Goal: Use online tool/utility: Utilize a website feature to perform a specific function

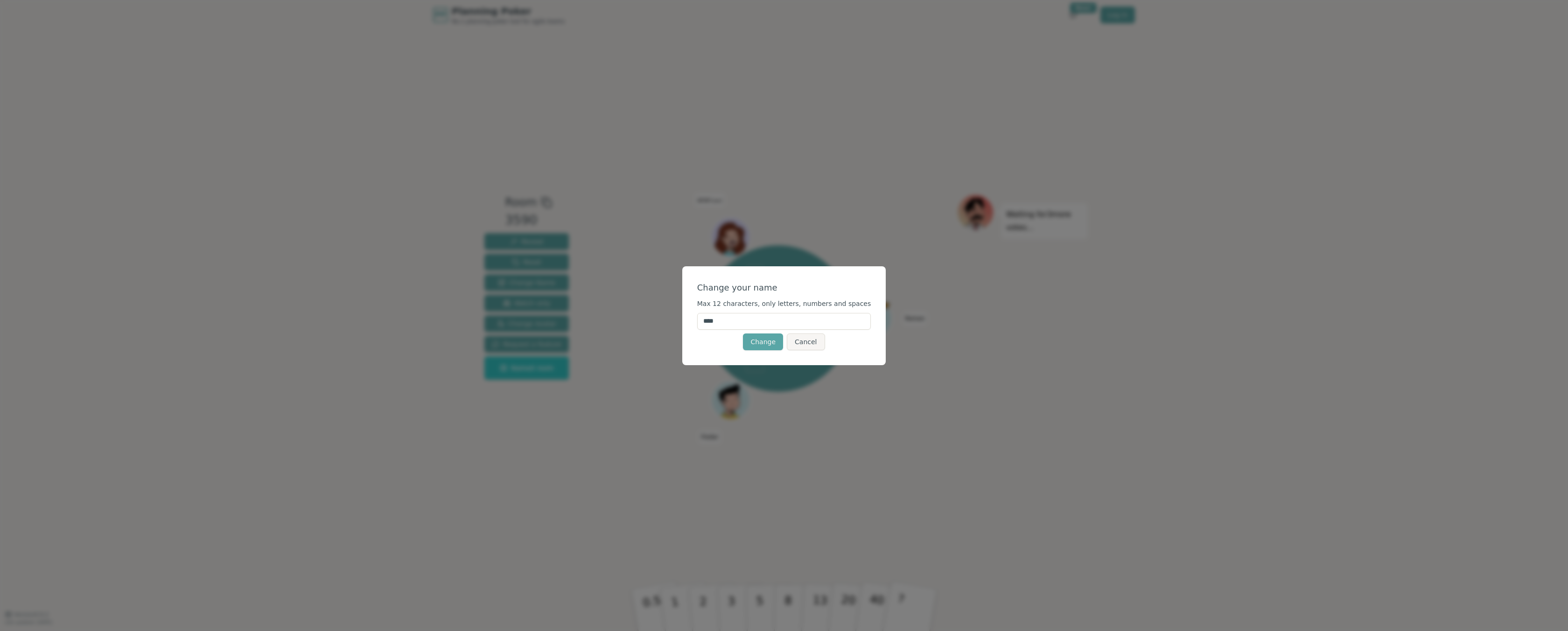
drag, startPoint x: 740, startPoint y: 324, endPoint x: 615, endPoint y: 321, distance: 125.0
click at [615, 321] on div "Change your name Max 12 characters, only letters, numbers and spaces **** Chang…" at bounding box center [784, 315] width 1568 height 631
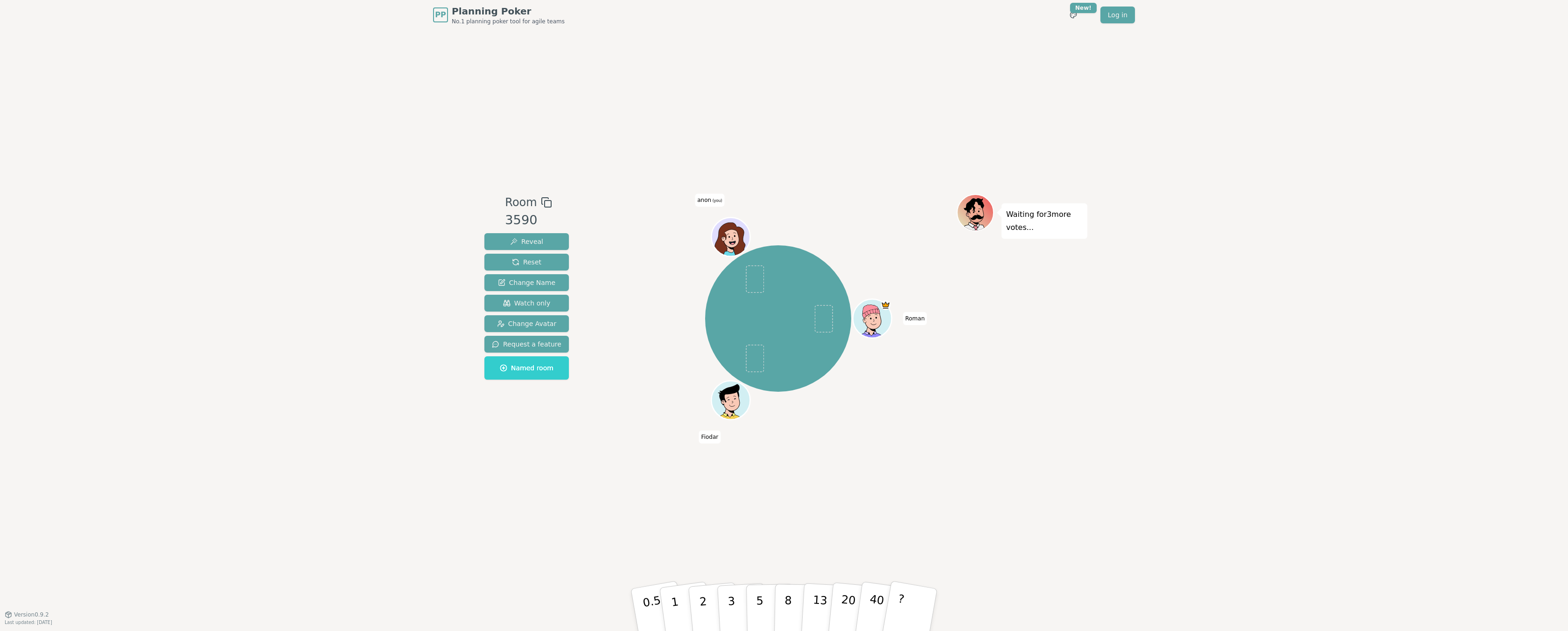
click at [707, 199] on span "anon (you)" at bounding box center [710, 200] width 29 height 13
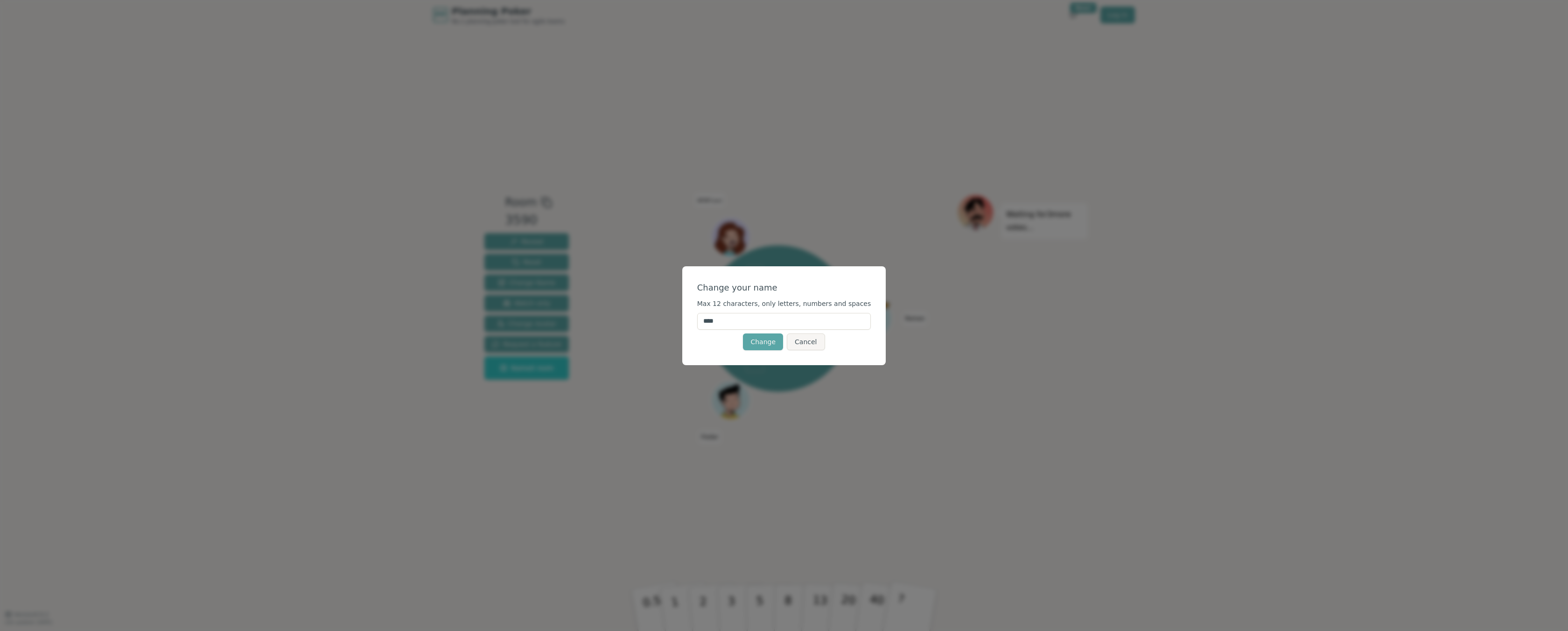
click at [729, 325] on input "****" at bounding box center [784, 321] width 174 height 17
type input "*******"
click button "Change" at bounding box center [763, 342] width 40 height 17
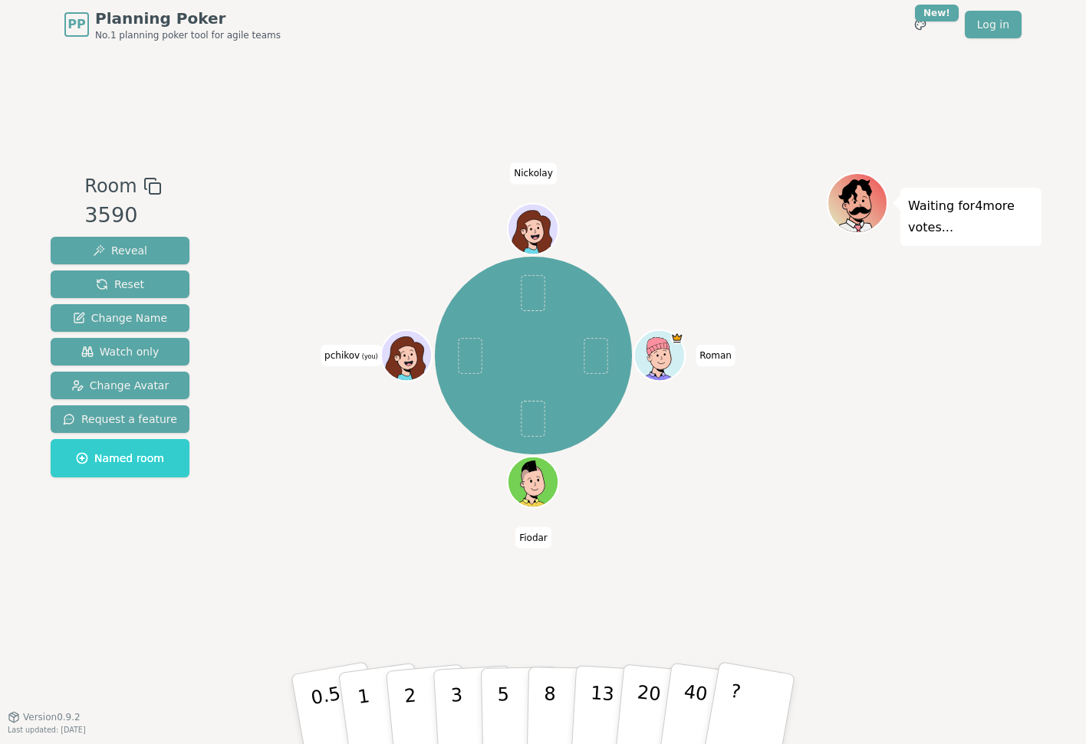
click at [318, 176] on div at bounding box center [533, 186] width 586 height 28
click at [409, 355] on icon at bounding box center [407, 355] width 49 height 5
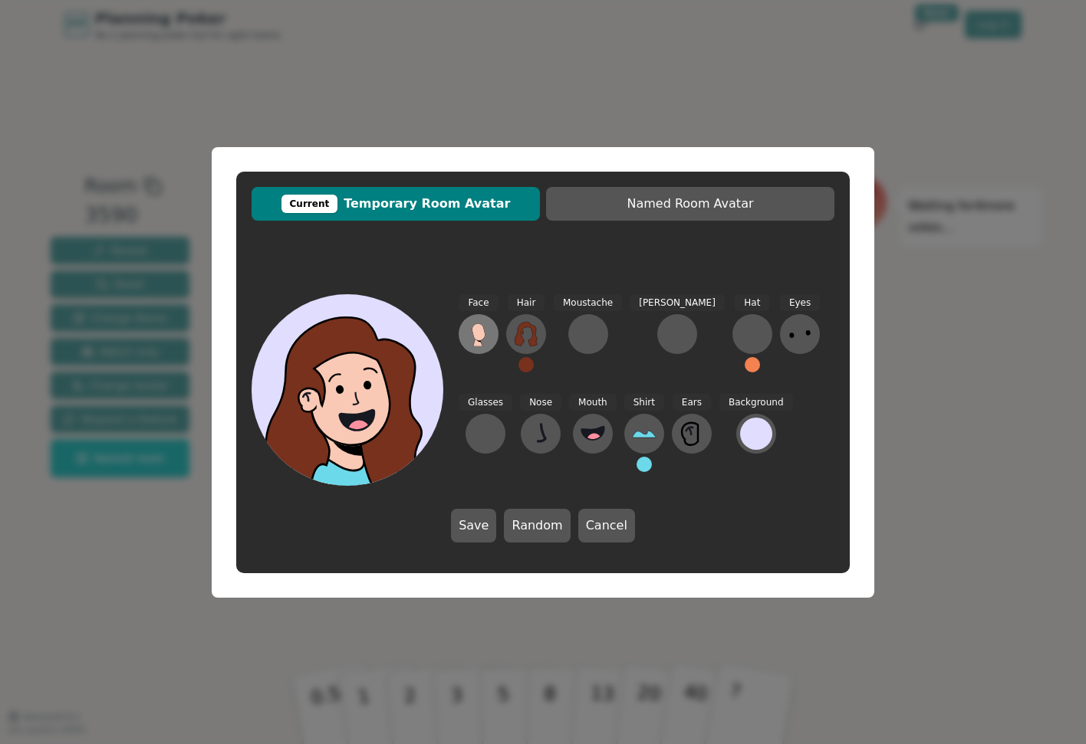
click at [491, 342] on button at bounding box center [478, 334] width 40 height 40
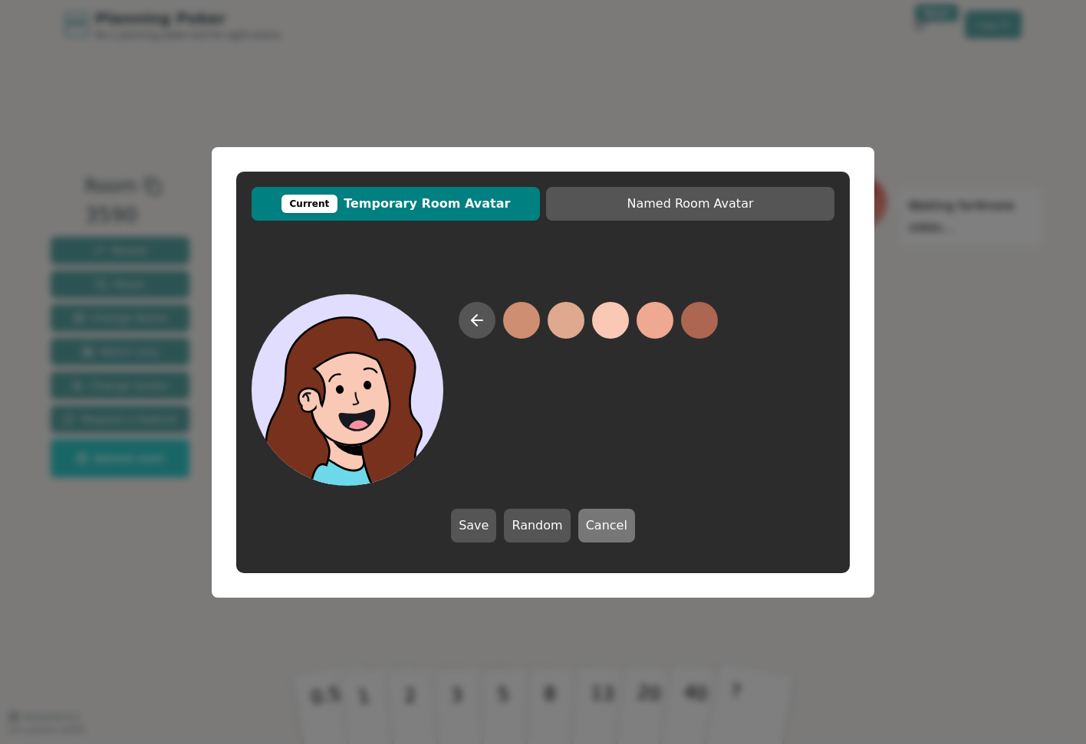
click at [593, 540] on button "Cancel" at bounding box center [606, 526] width 57 height 34
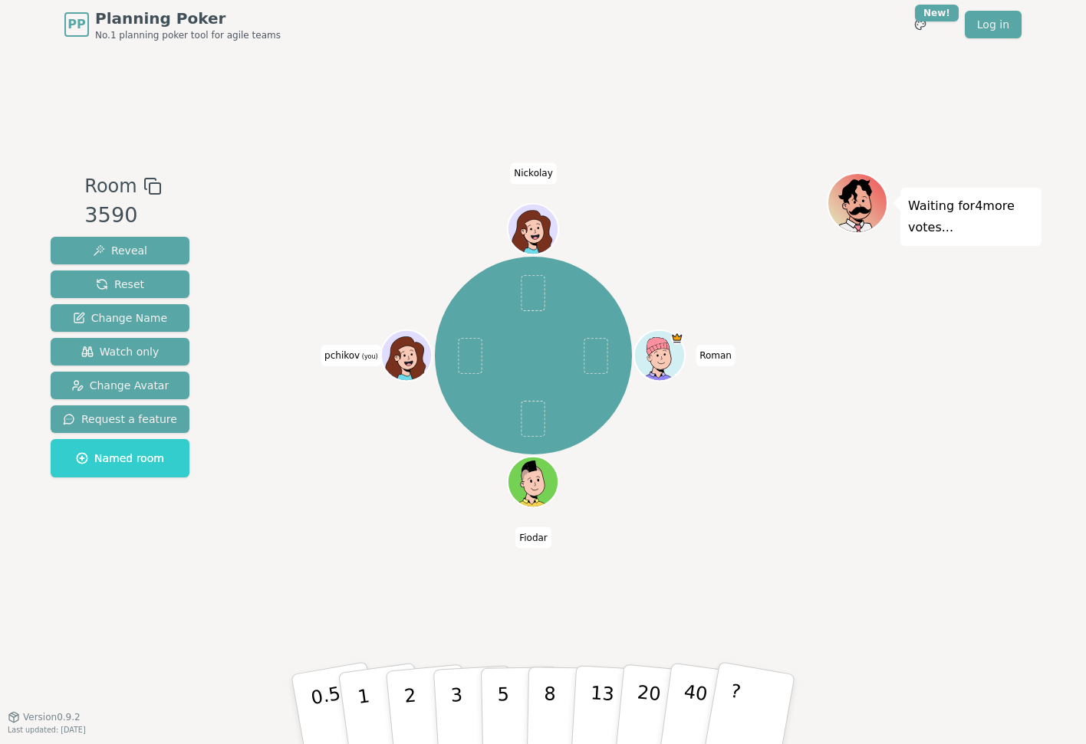
click at [413, 363] on icon at bounding box center [409, 364] width 25 height 8
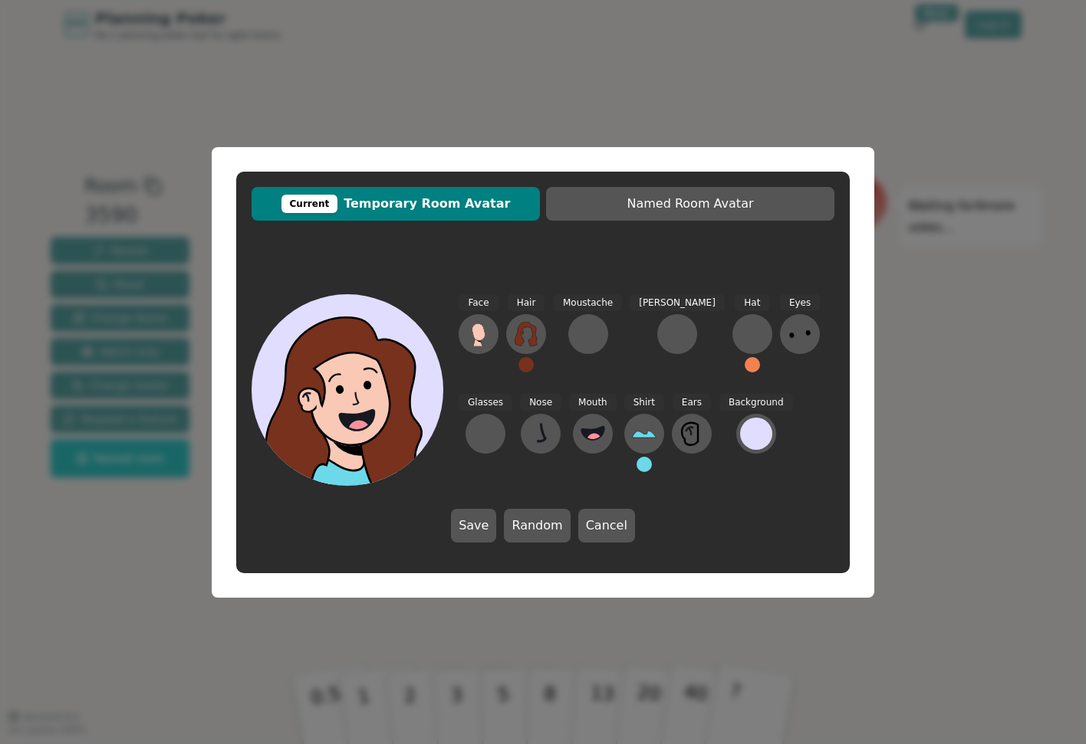
click at [372, 370] on icon at bounding box center [353, 376] width 153 height 22
click at [597, 337] on button at bounding box center [588, 334] width 40 height 40
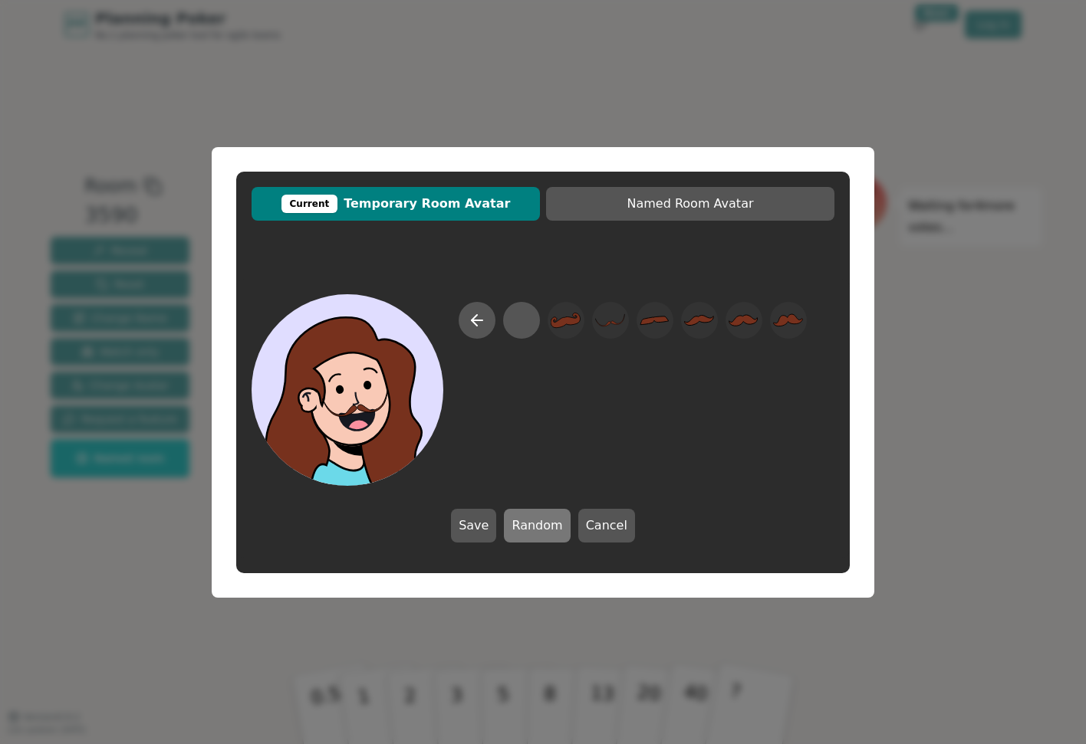
click at [554, 521] on button "Random" at bounding box center [537, 526] width 66 height 34
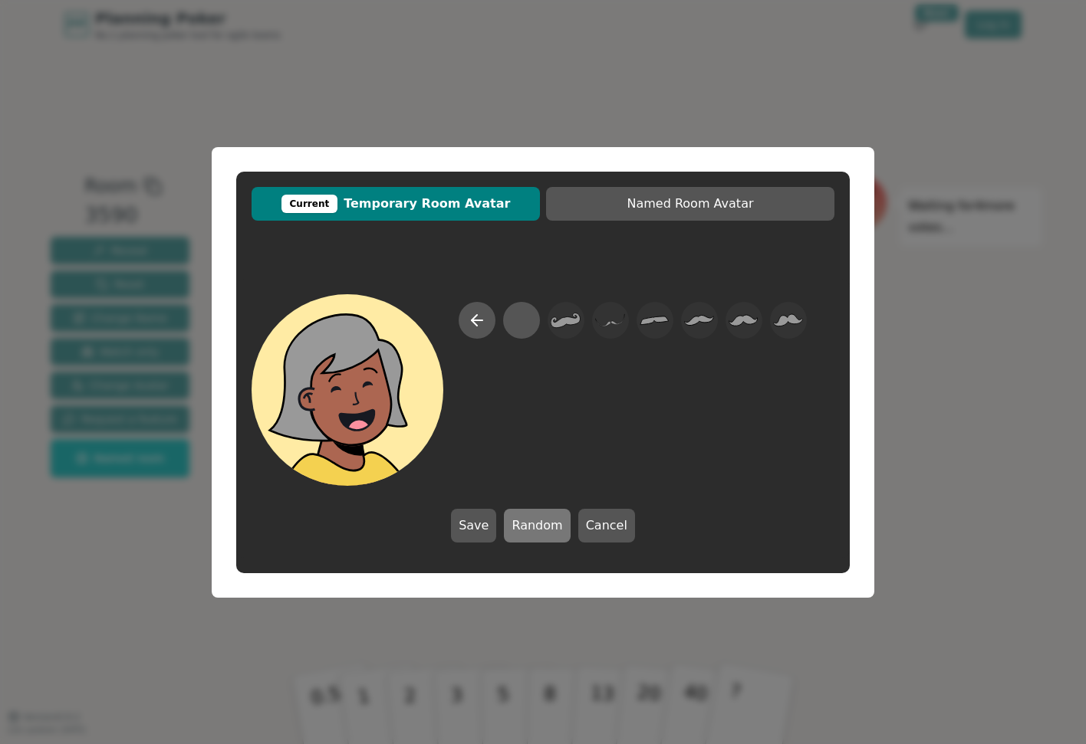
click at [554, 521] on button "Random" at bounding box center [537, 526] width 66 height 34
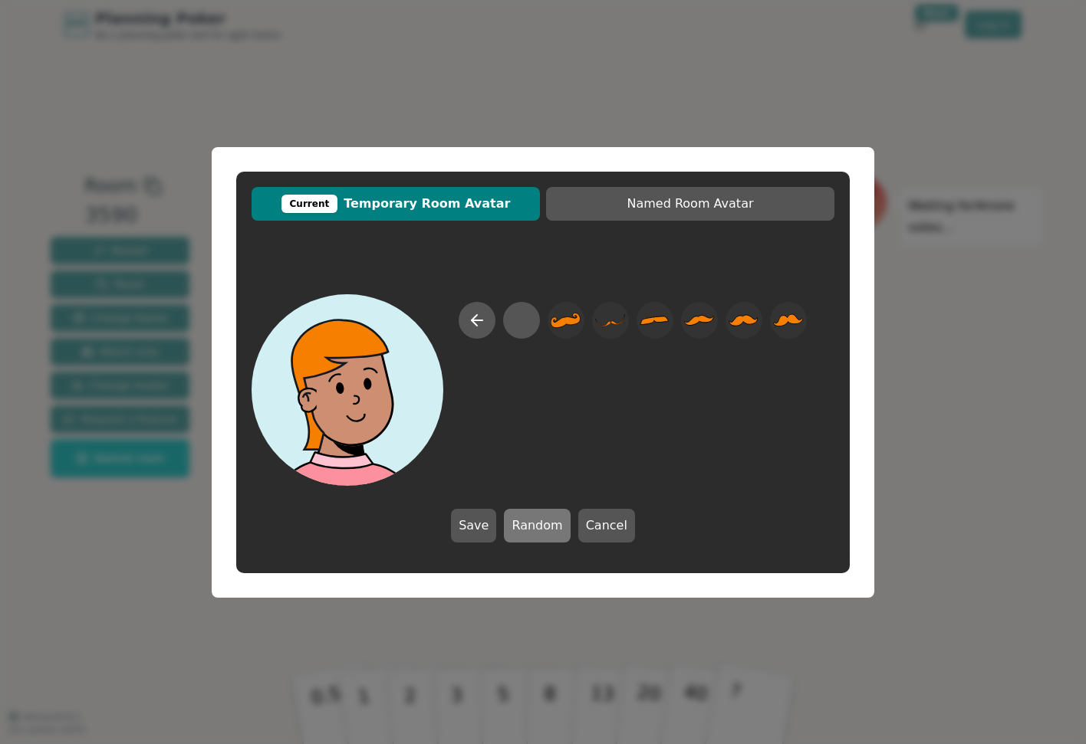
click at [554, 521] on button "Random" at bounding box center [537, 526] width 66 height 34
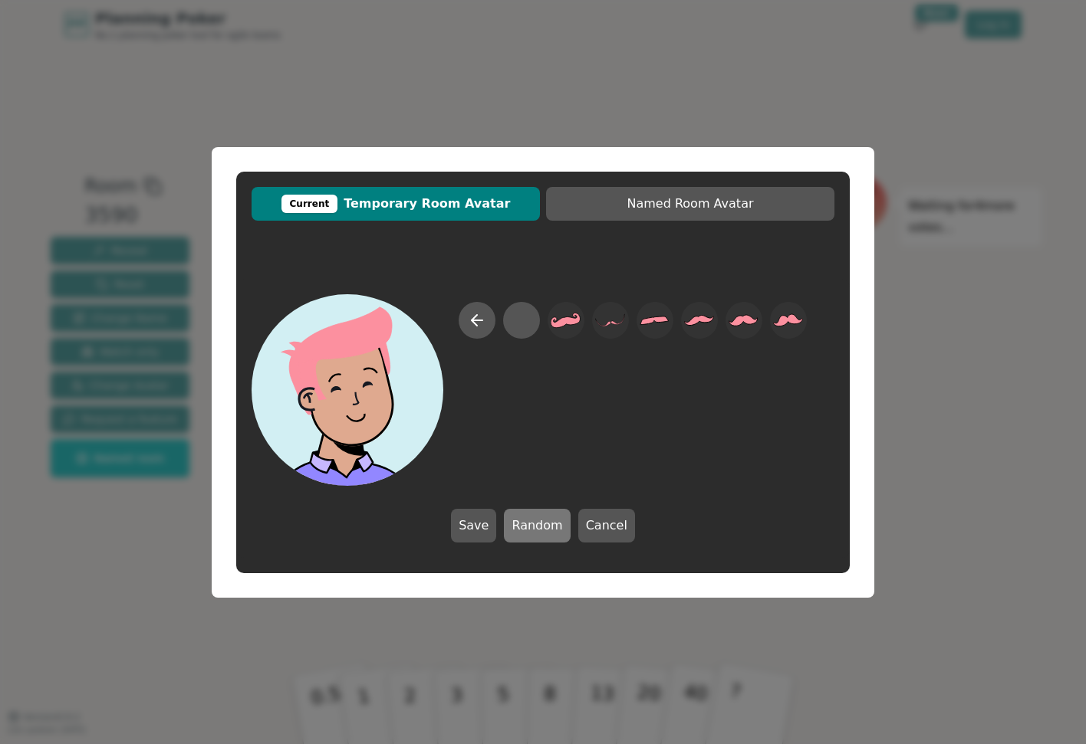
click at [552, 521] on button "Random" at bounding box center [537, 526] width 66 height 34
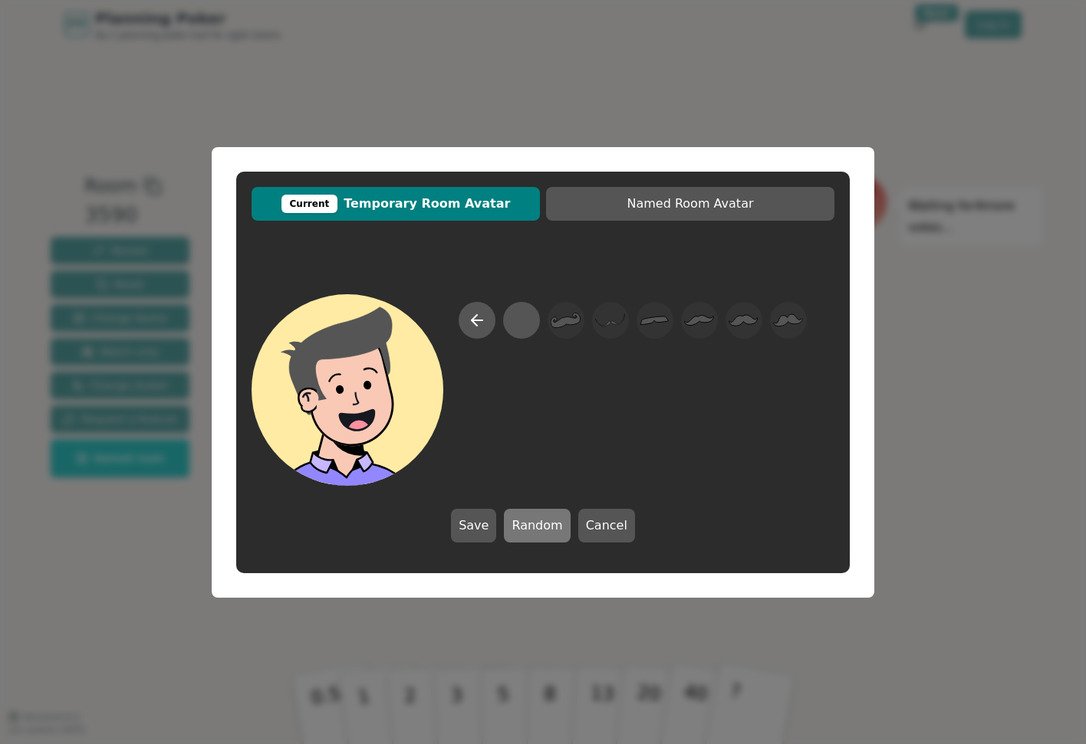
click at [552, 521] on button "Random" at bounding box center [537, 526] width 66 height 34
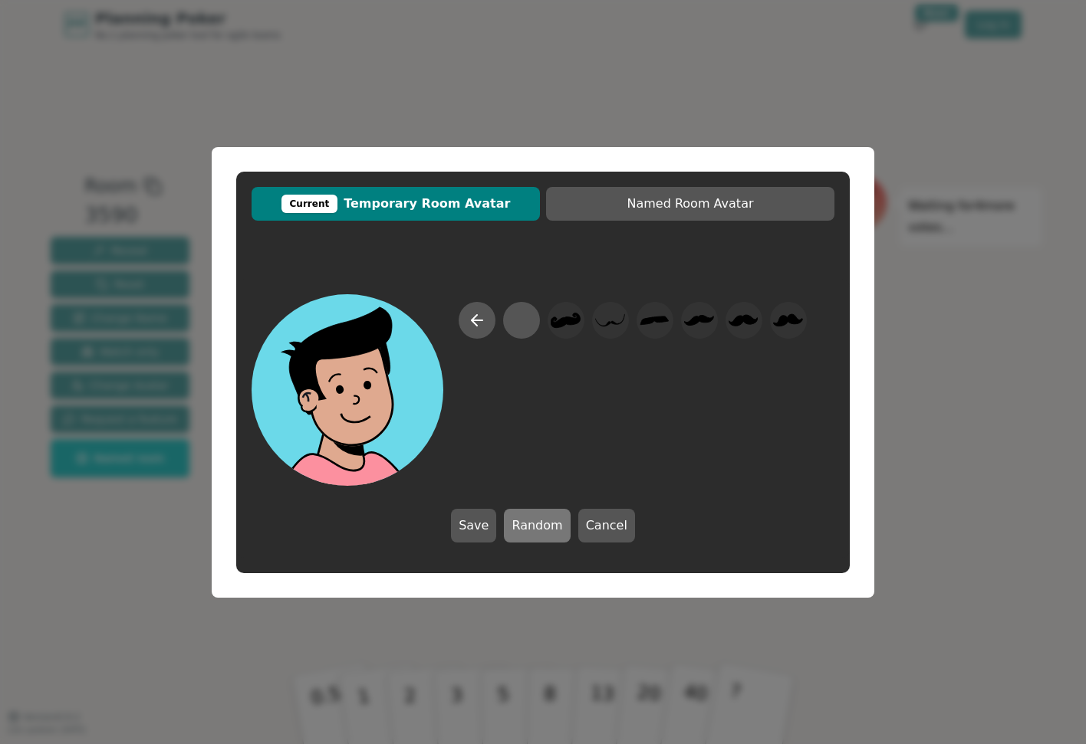
click at [552, 521] on button "Random" at bounding box center [537, 526] width 66 height 34
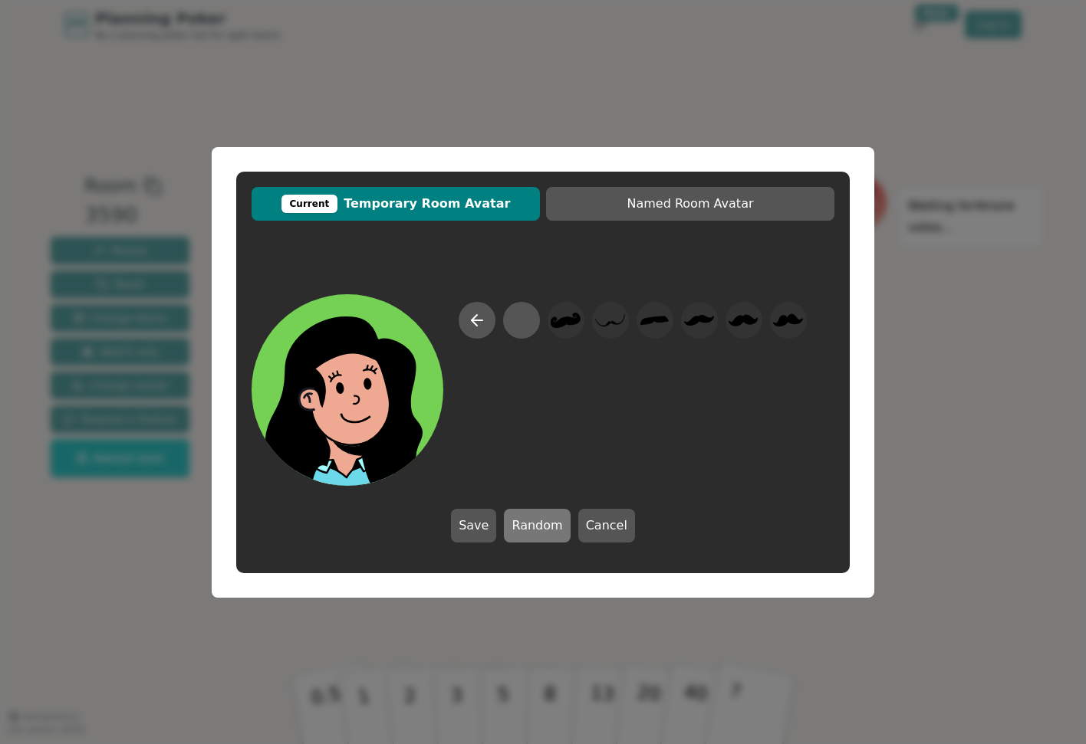
click at [552, 521] on button "Random" at bounding box center [537, 526] width 66 height 34
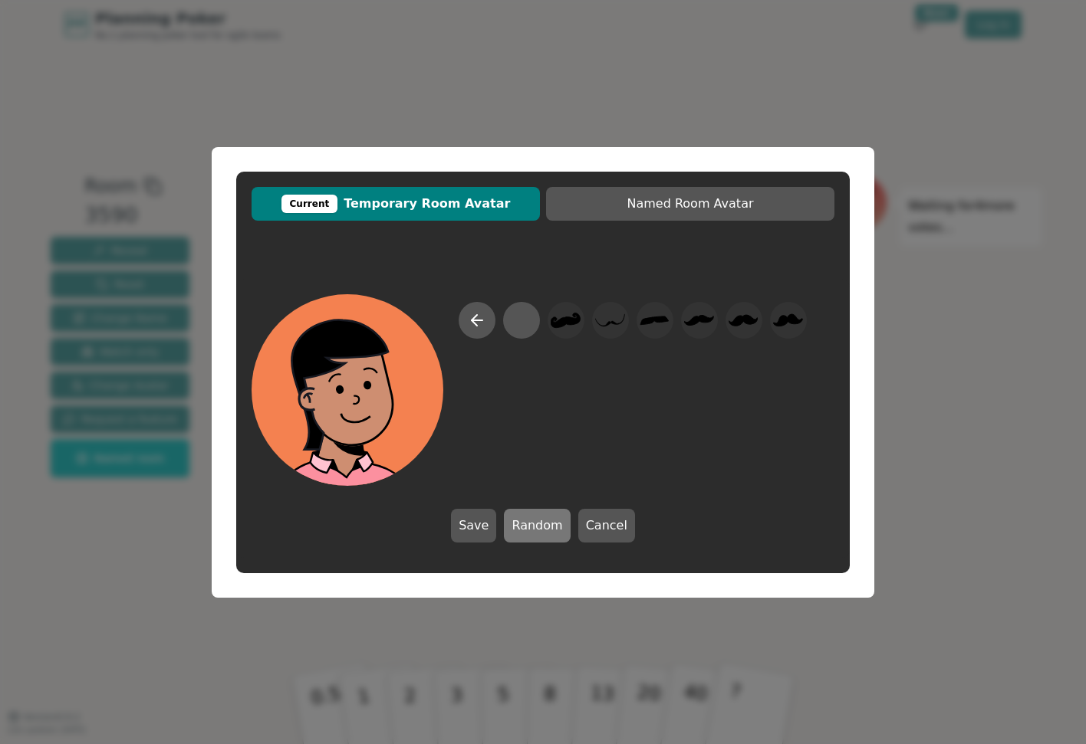
click at [552, 521] on button "Random" at bounding box center [537, 526] width 66 height 34
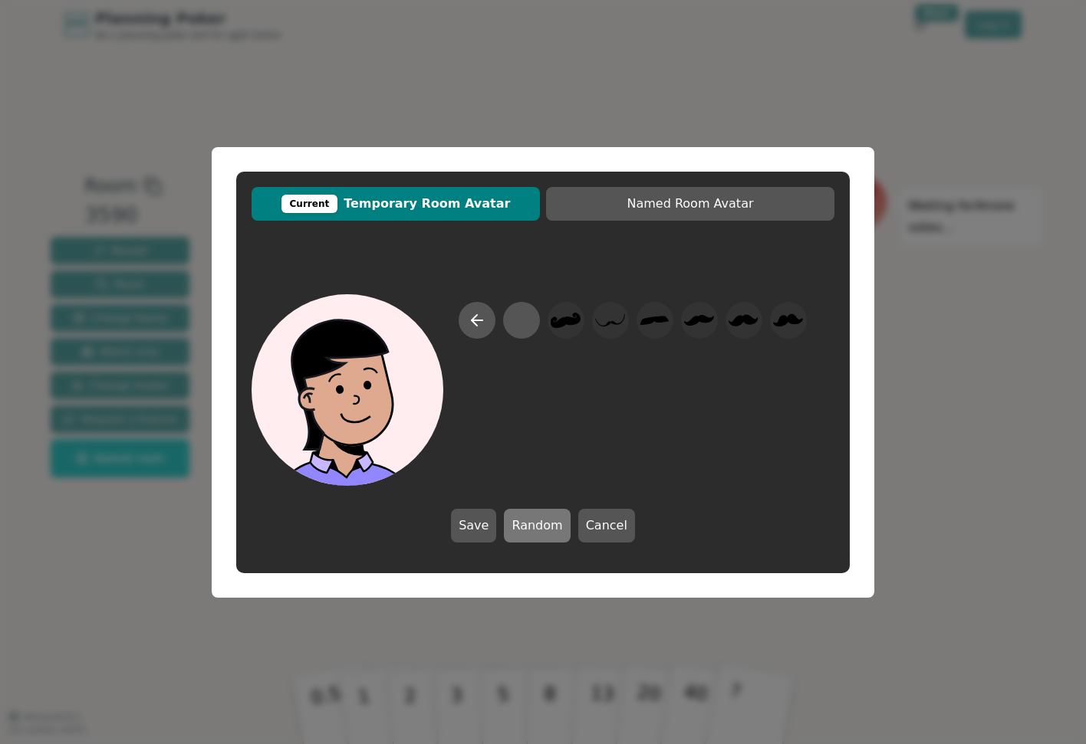
click at [552, 521] on button "Random" at bounding box center [537, 526] width 66 height 34
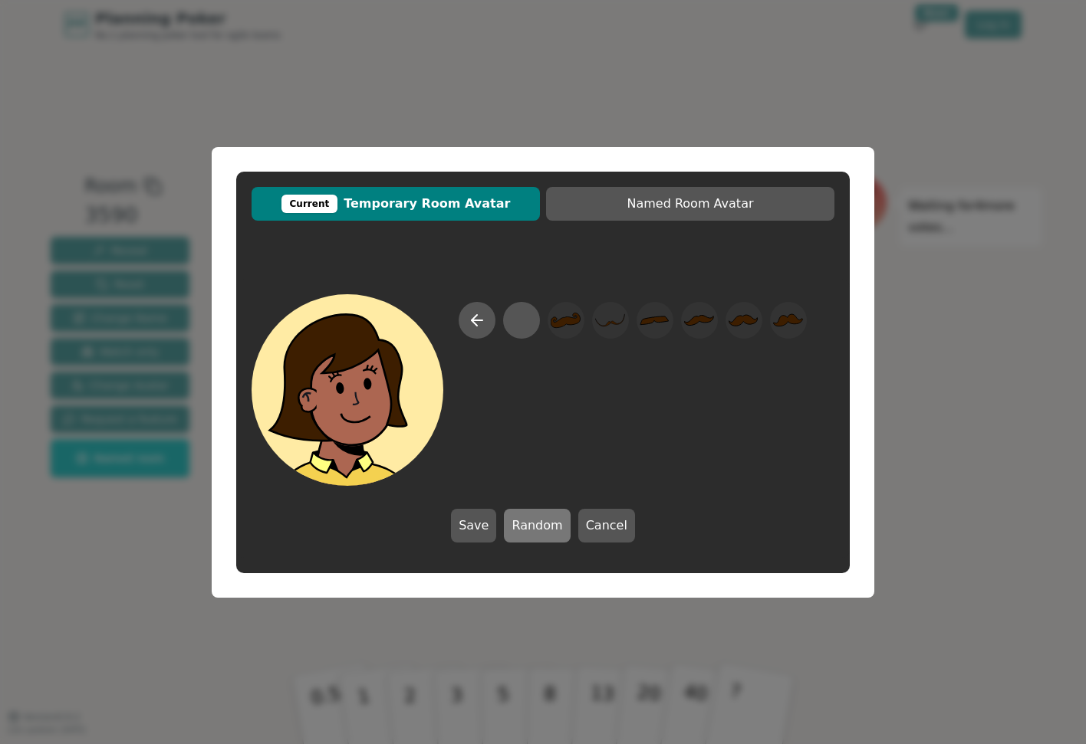
click at [552, 521] on button "Random" at bounding box center [537, 526] width 66 height 34
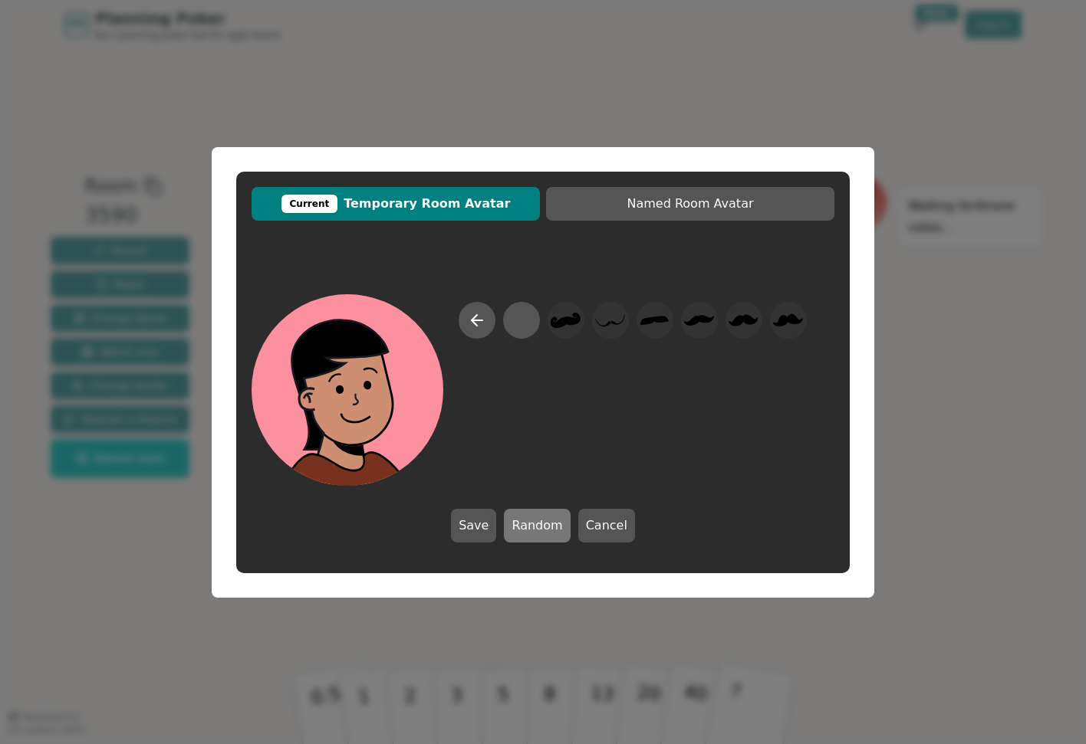
click at [552, 521] on button "Random" at bounding box center [537, 526] width 66 height 34
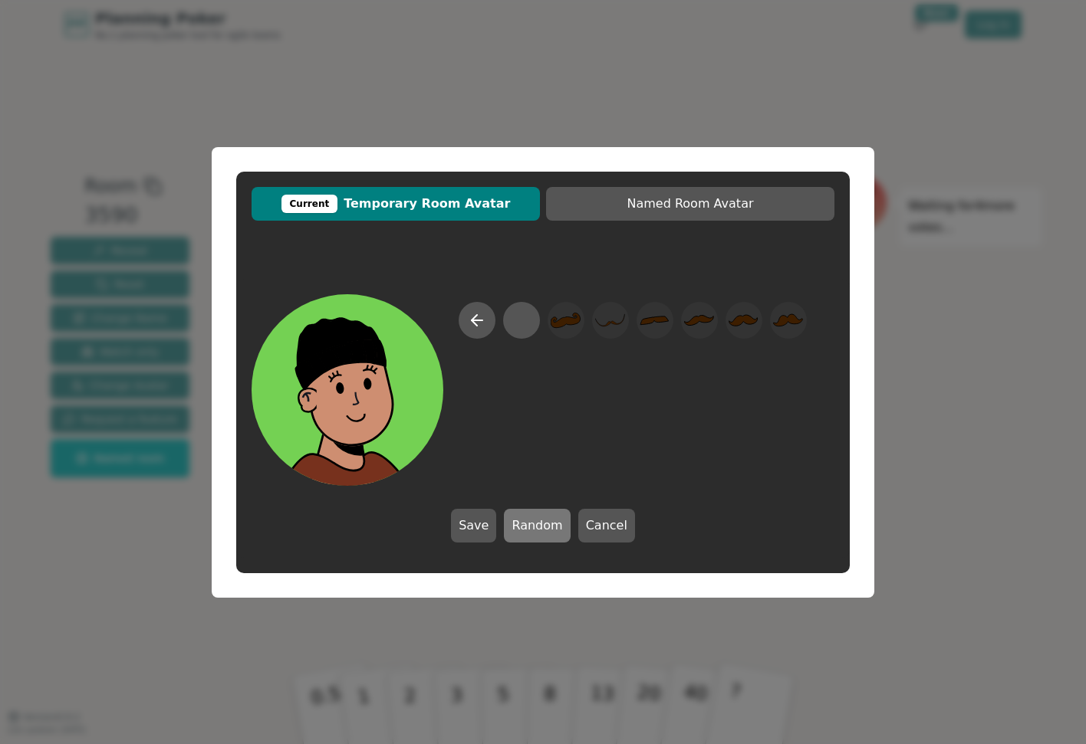
click at [552, 521] on button "Random" at bounding box center [537, 526] width 66 height 34
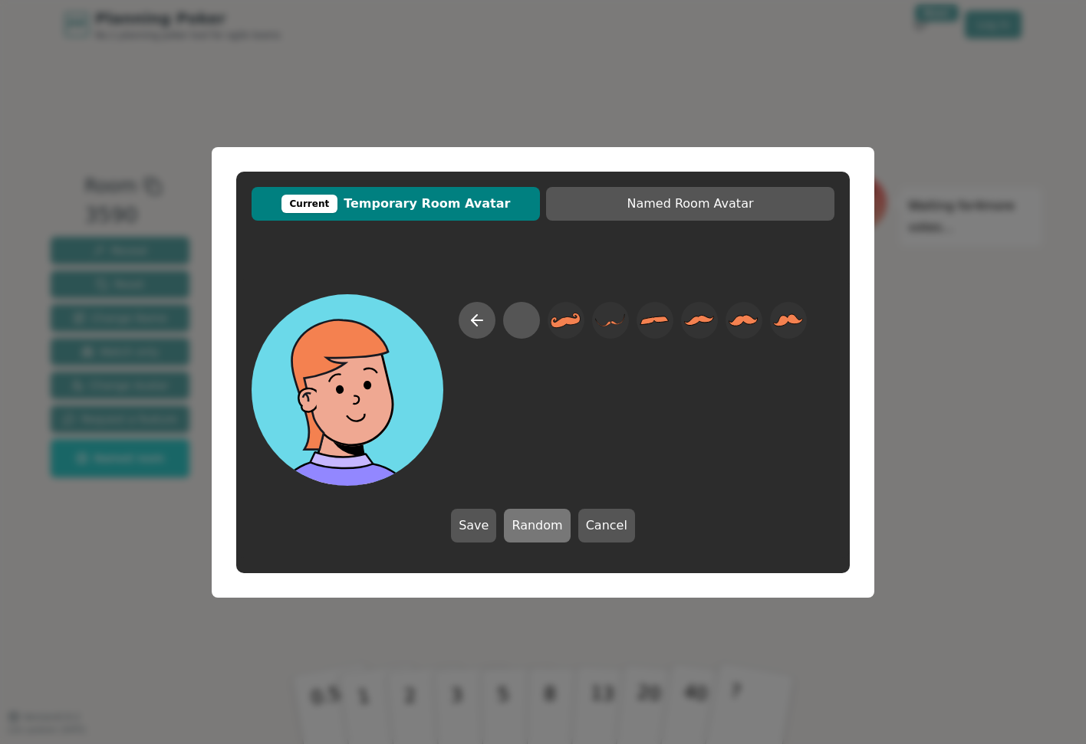
click at [552, 521] on button "Random" at bounding box center [537, 526] width 66 height 34
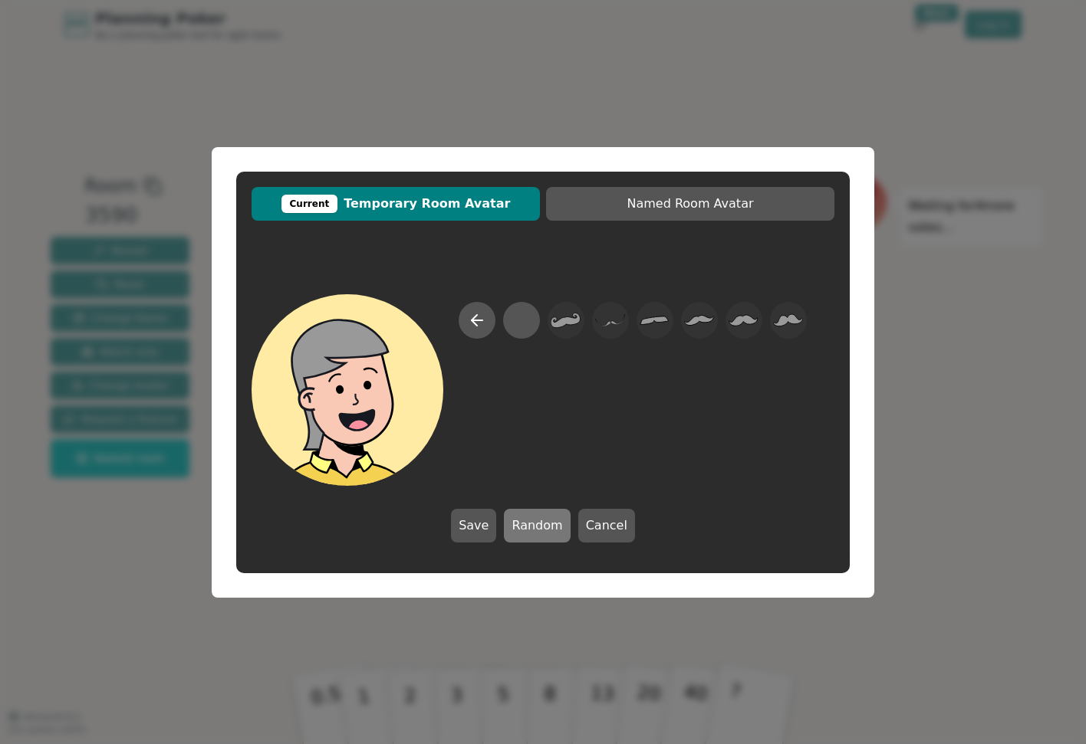
click at [552, 521] on button "Random" at bounding box center [537, 526] width 66 height 34
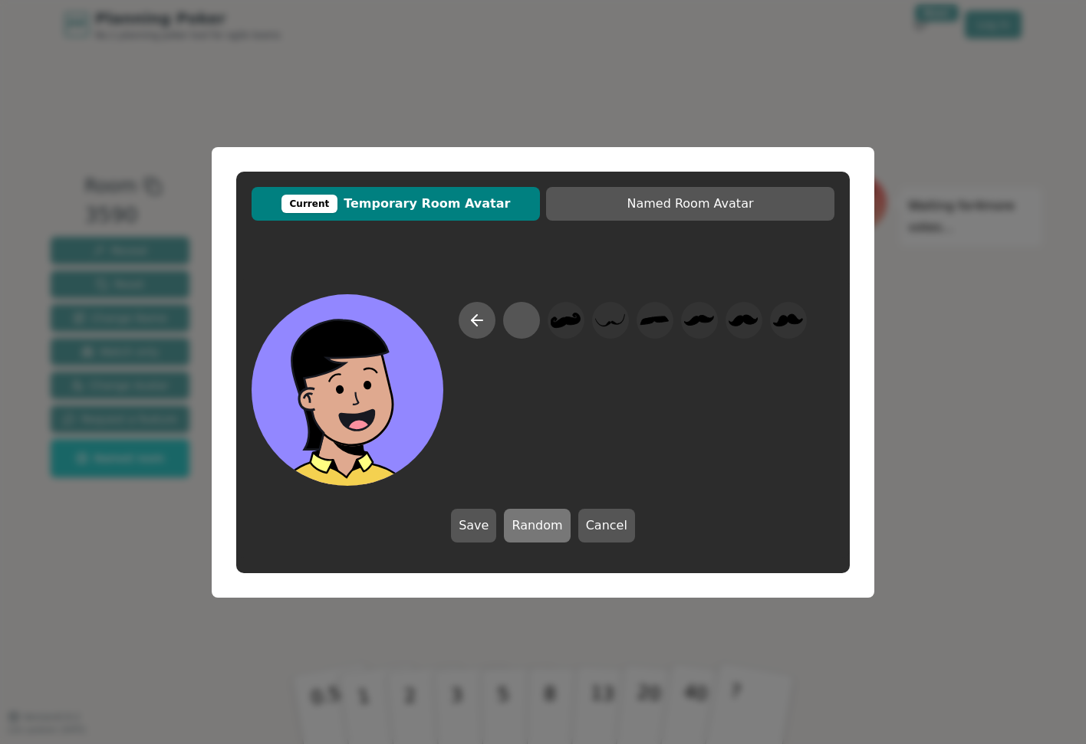
click at [552, 521] on button "Random" at bounding box center [537, 526] width 66 height 34
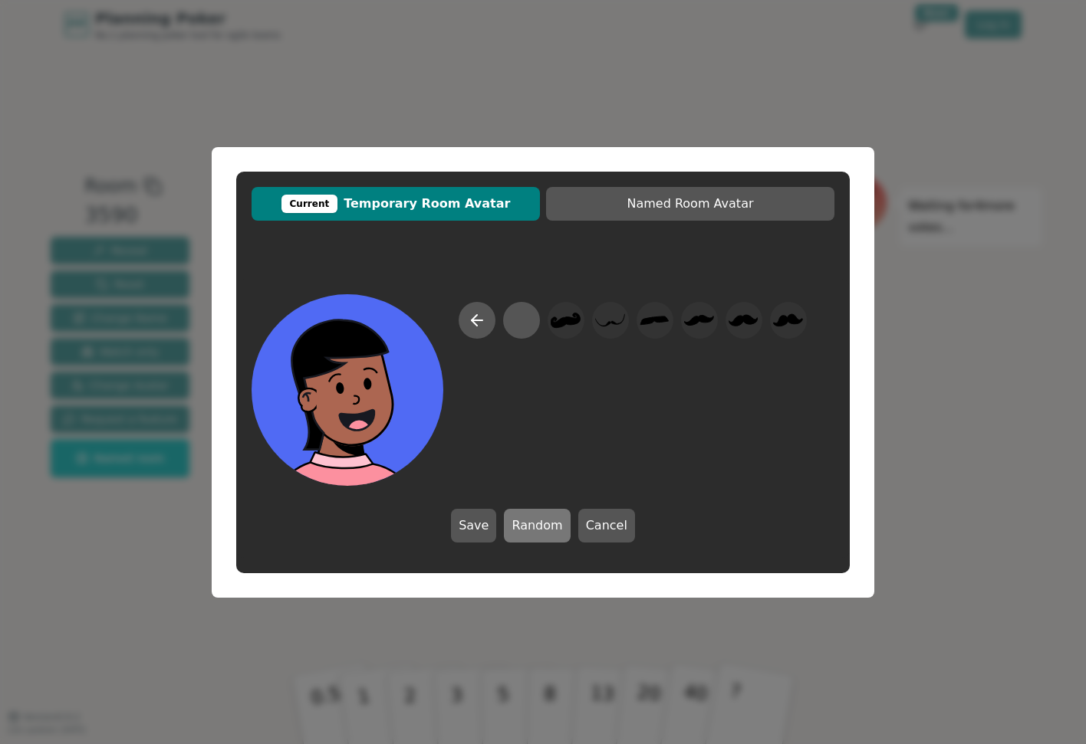
click at [552, 521] on button "Random" at bounding box center [537, 526] width 66 height 34
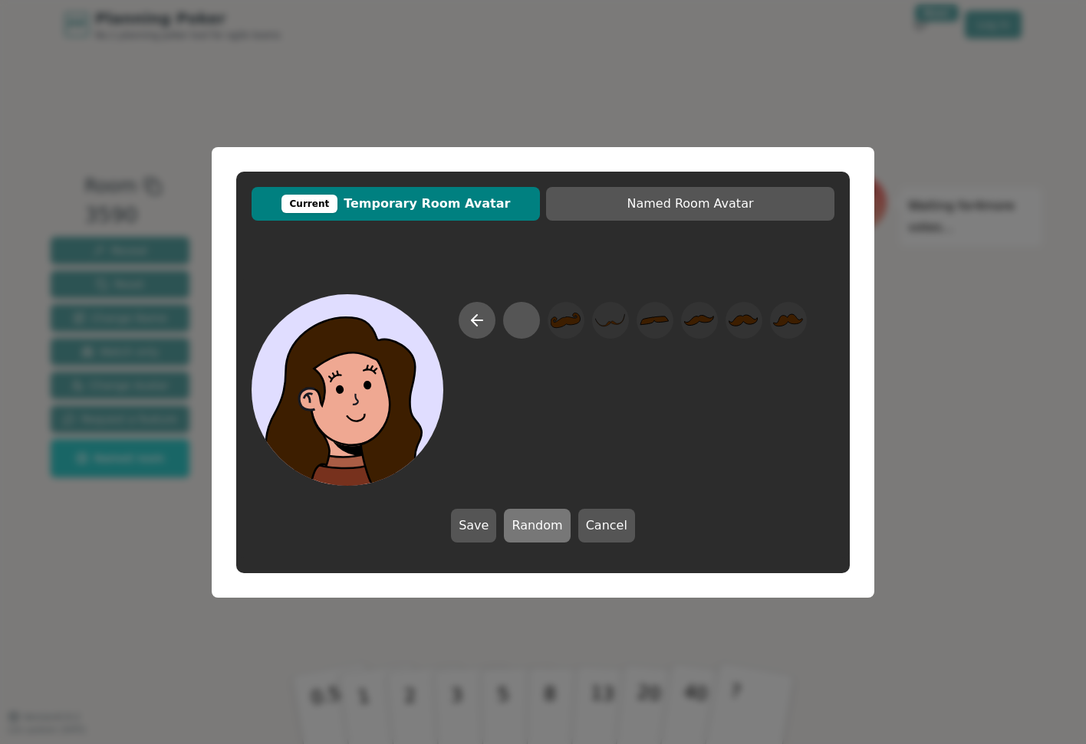
click at [552, 521] on button "Random" at bounding box center [537, 526] width 66 height 34
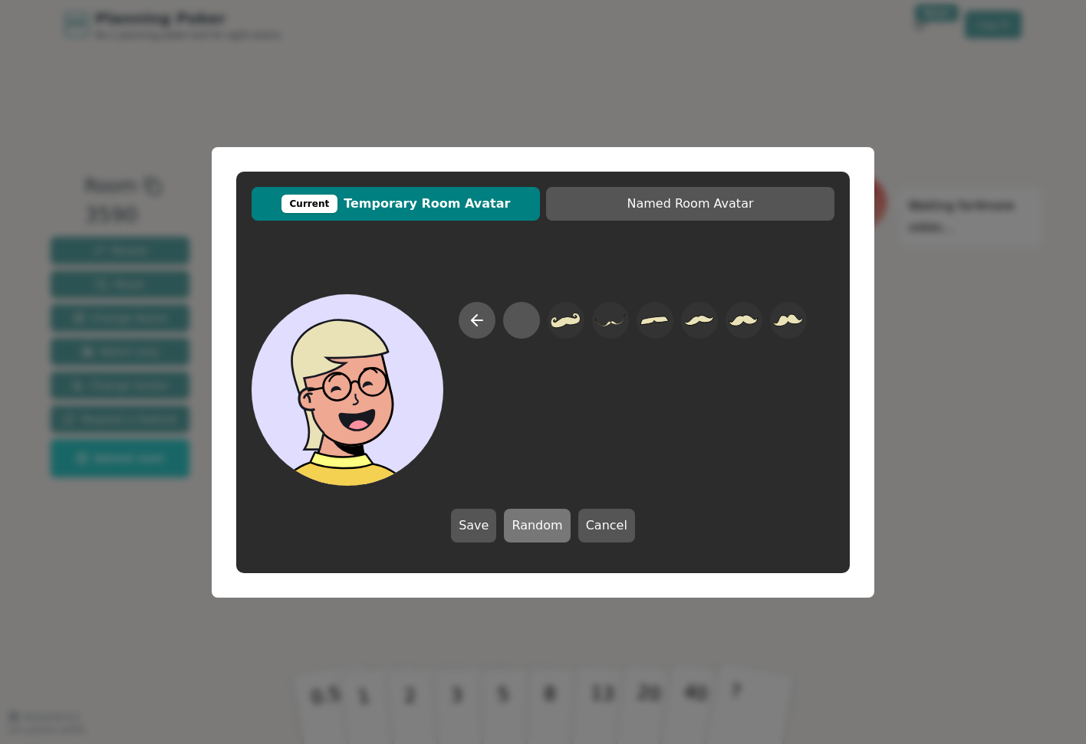
click at [552, 521] on button "Random" at bounding box center [537, 526] width 66 height 34
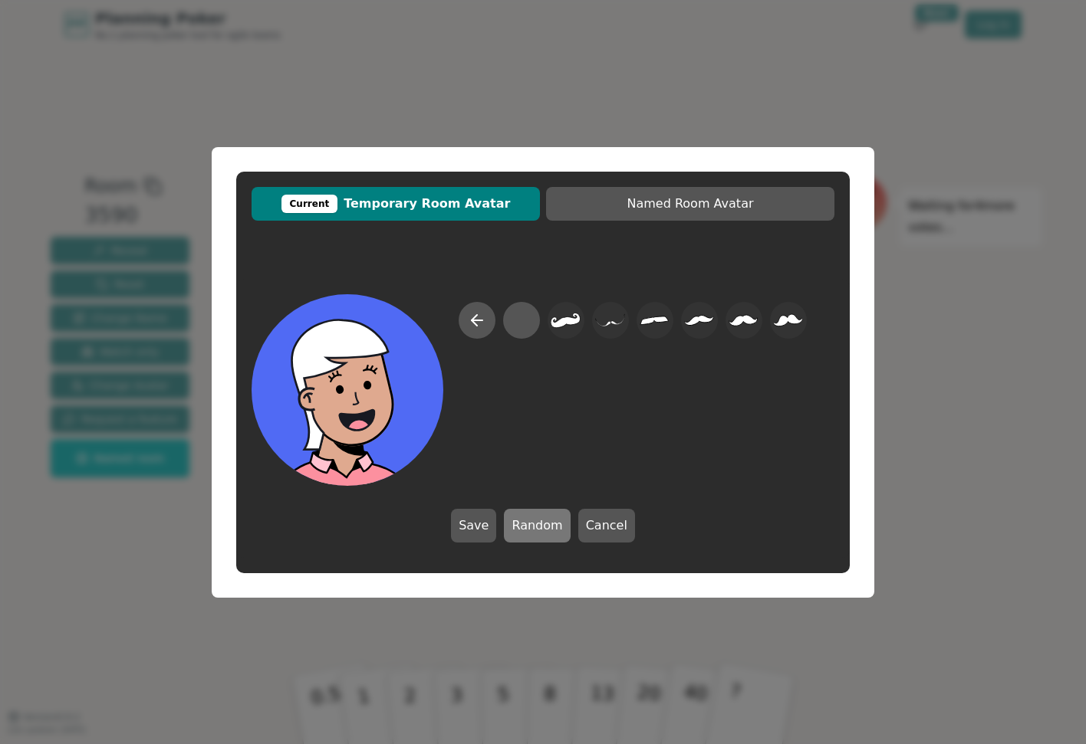
click at [552, 521] on button "Random" at bounding box center [537, 526] width 66 height 34
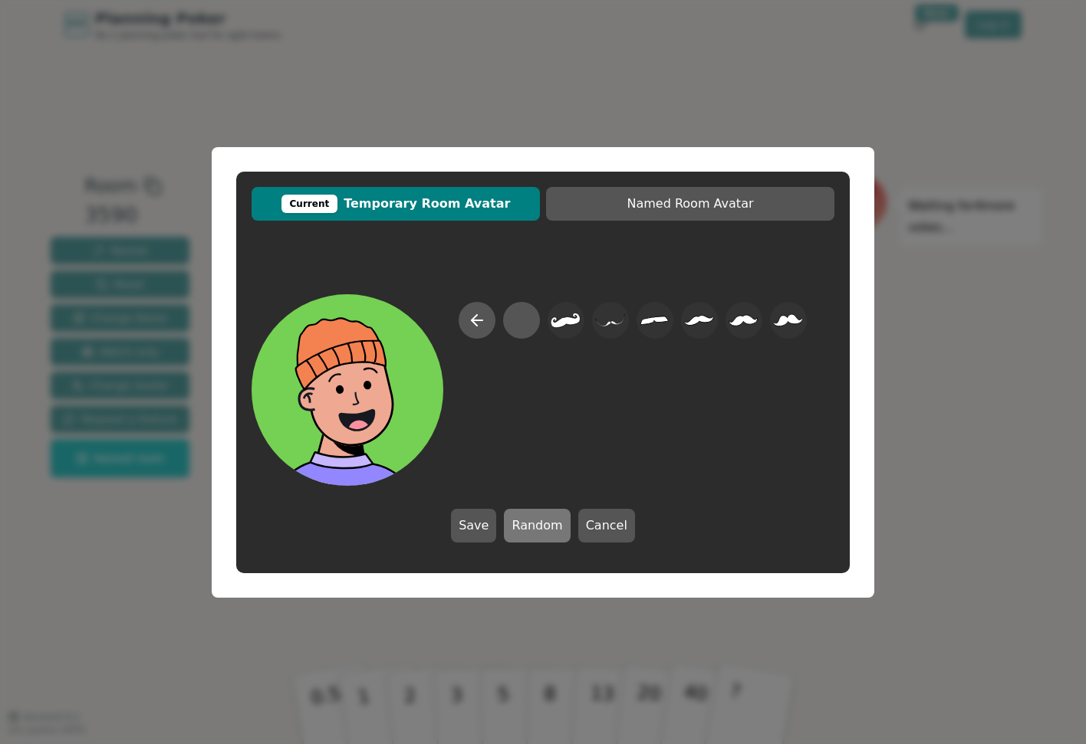
click at [552, 521] on button "Random" at bounding box center [537, 526] width 66 height 34
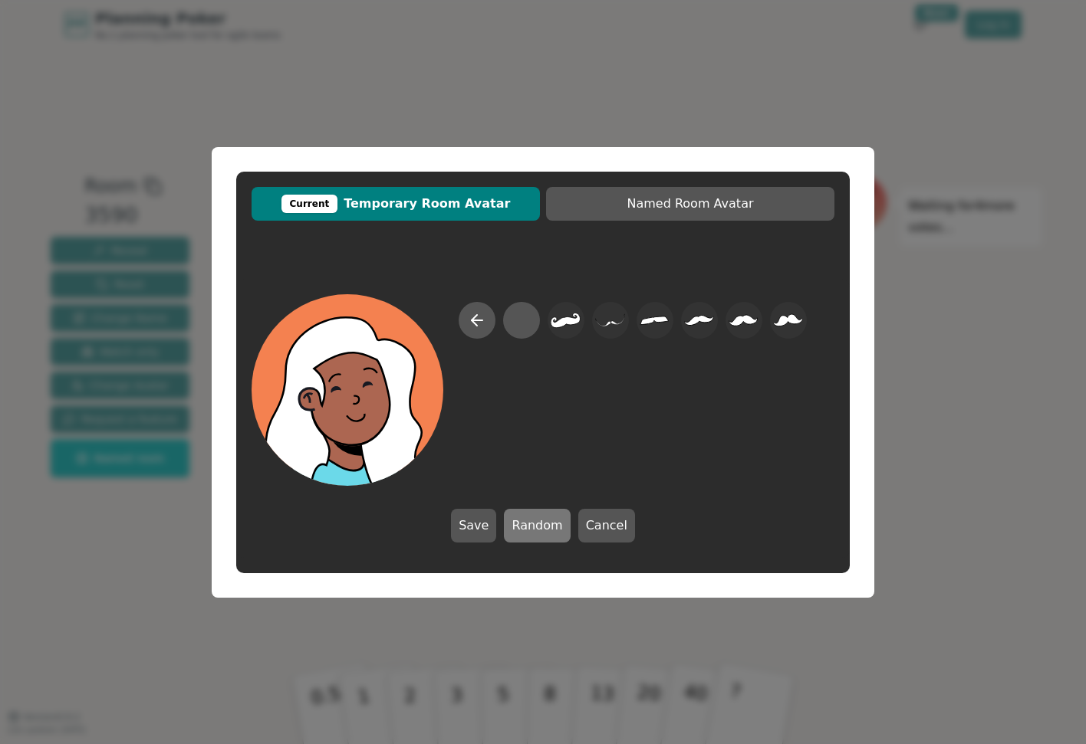
click at [552, 521] on button "Random" at bounding box center [537, 526] width 66 height 34
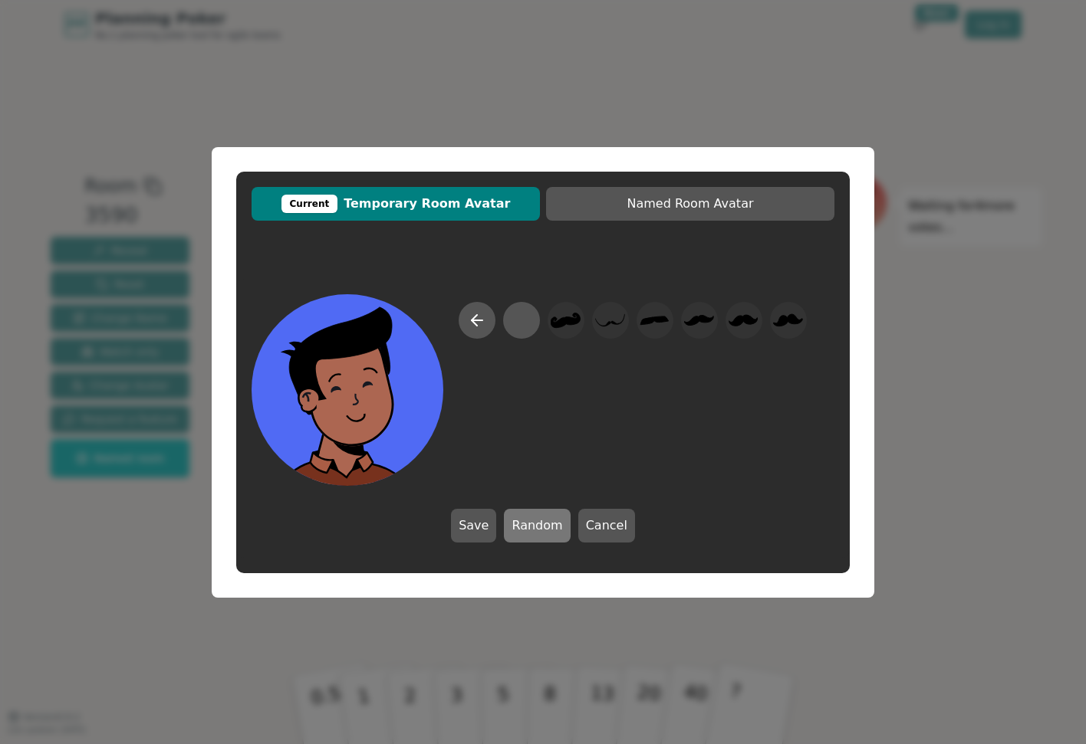
click at [552, 521] on button "Random" at bounding box center [537, 526] width 66 height 34
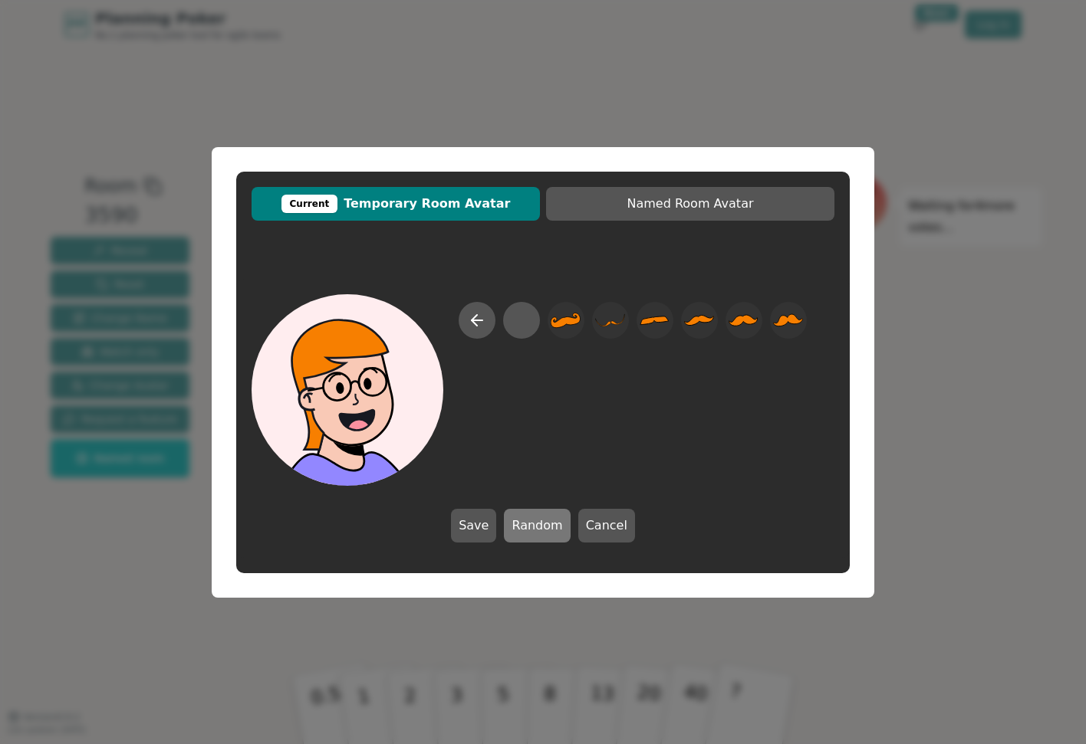
click at [552, 521] on button "Random" at bounding box center [537, 526] width 66 height 34
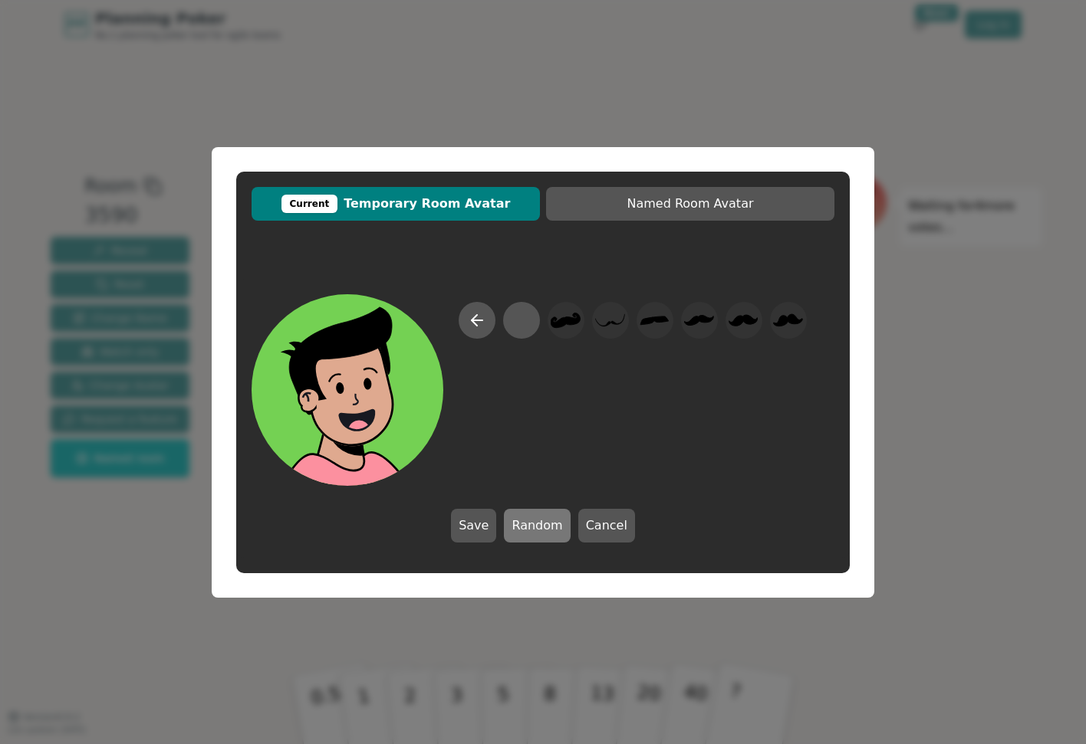
click at [552, 521] on button "Random" at bounding box center [537, 526] width 66 height 34
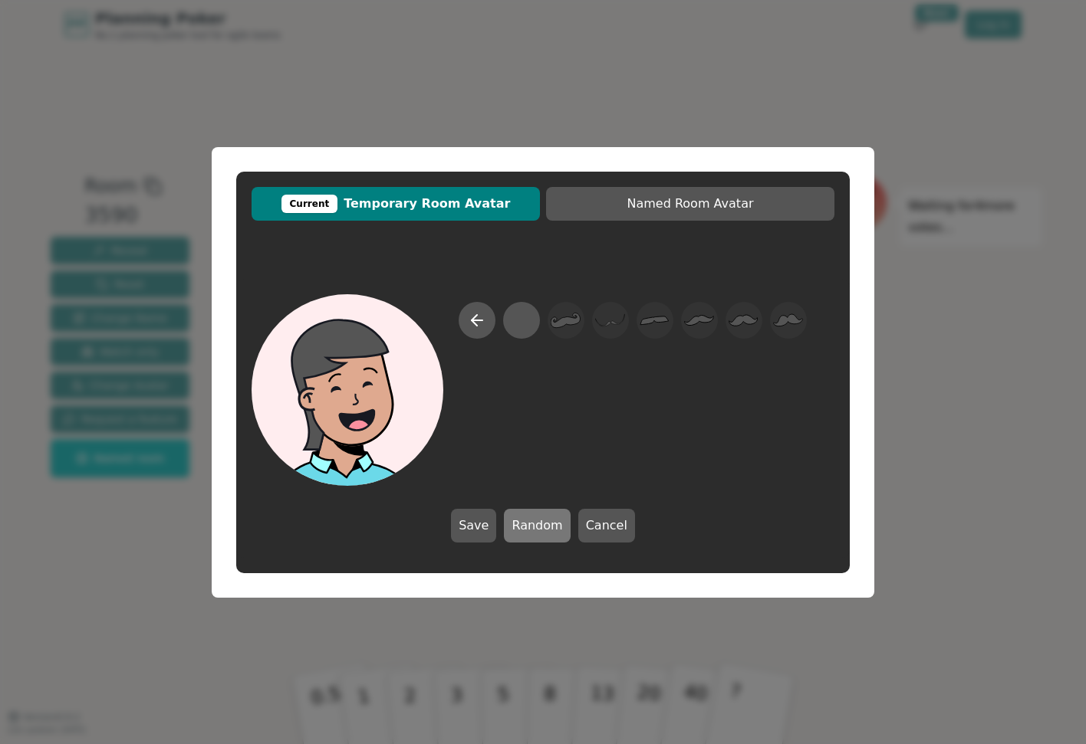
click at [552, 521] on button "Random" at bounding box center [537, 526] width 66 height 34
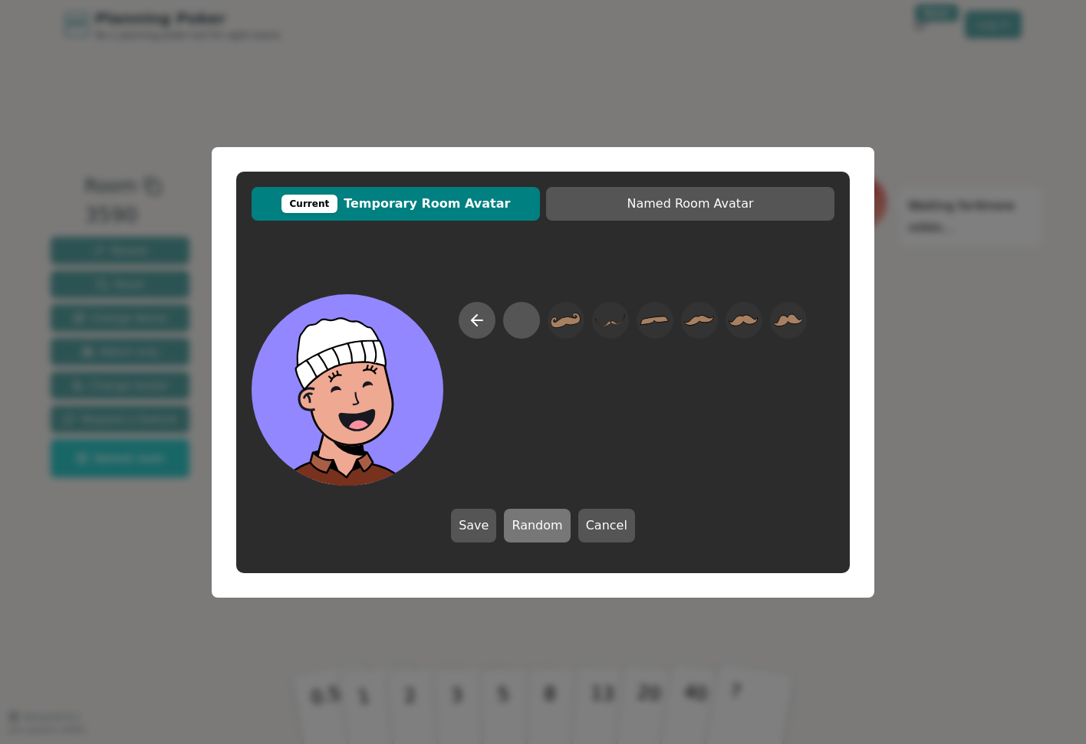
click at [552, 521] on button "Random" at bounding box center [537, 526] width 66 height 34
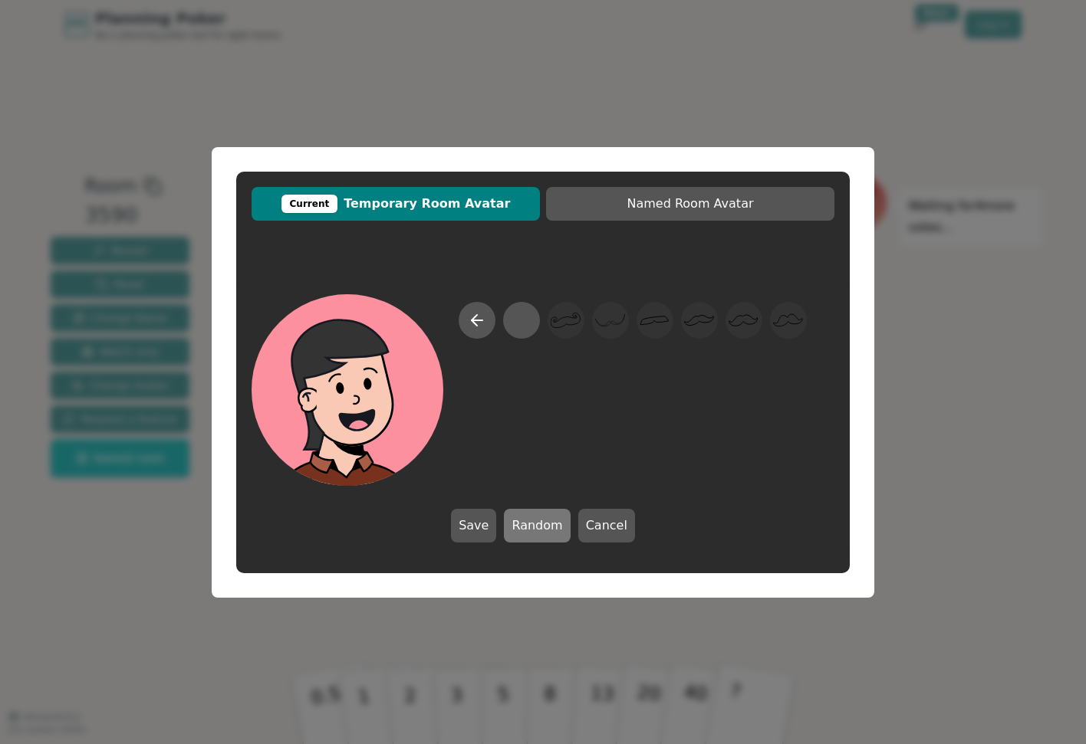
click at [552, 521] on button "Random" at bounding box center [537, 526] width 66 height 34
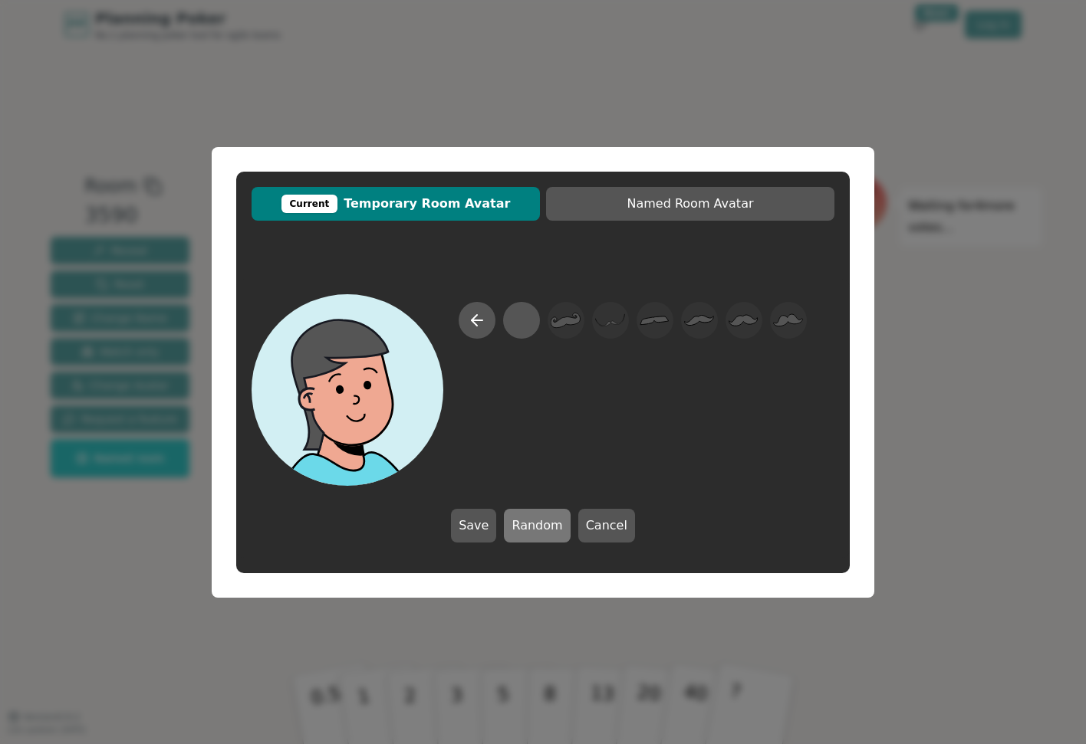
click at [552, 521] on button "Random" at bounding box center [537, 526] width 66 height 34
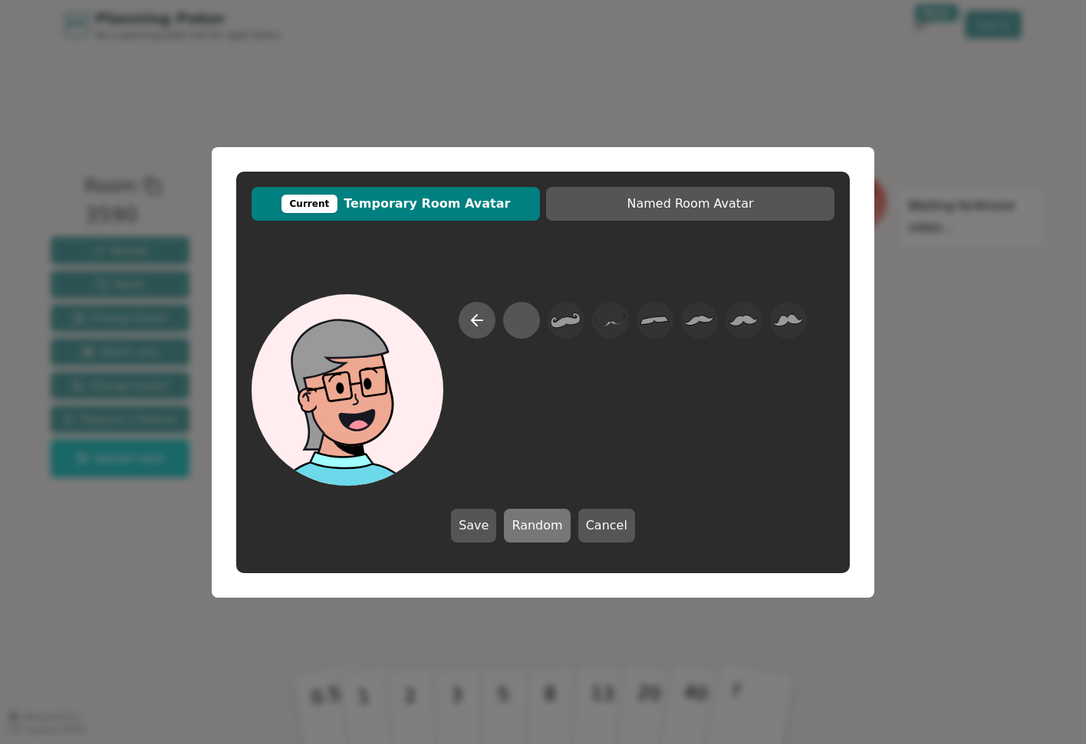
click at [552, 521] on button "Random" at bounding box center [537, 526] width 66 height 34
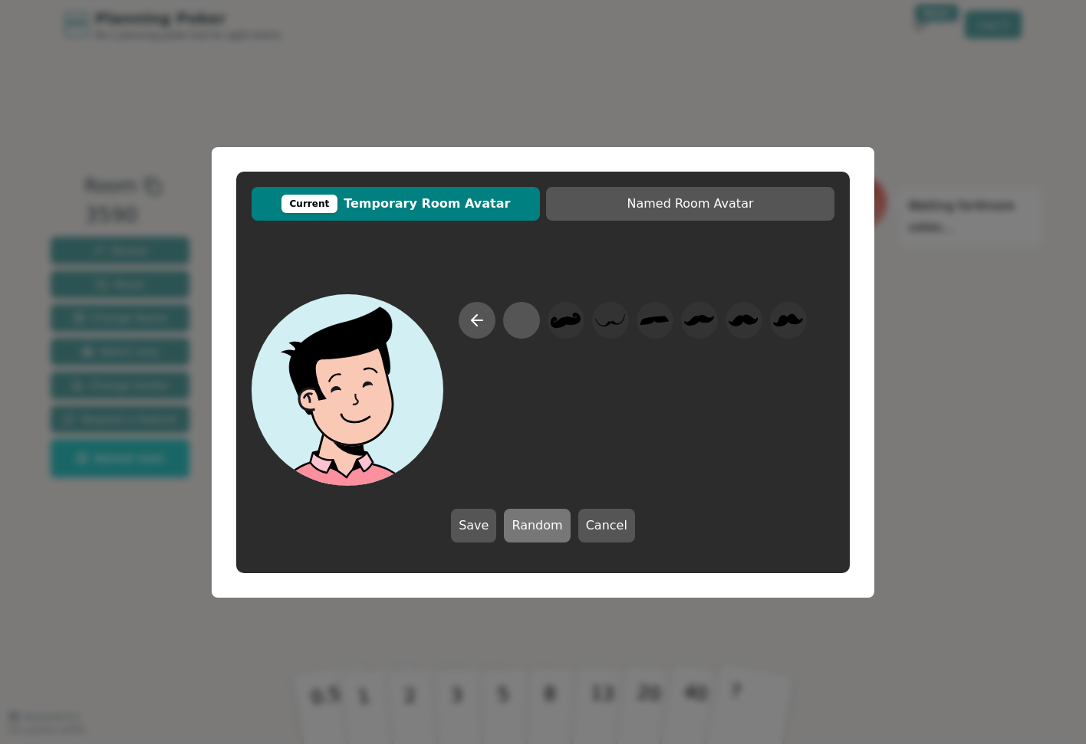
click at [552, 521] on button "Random" at bounding box center [537, 526] width 66 height 34
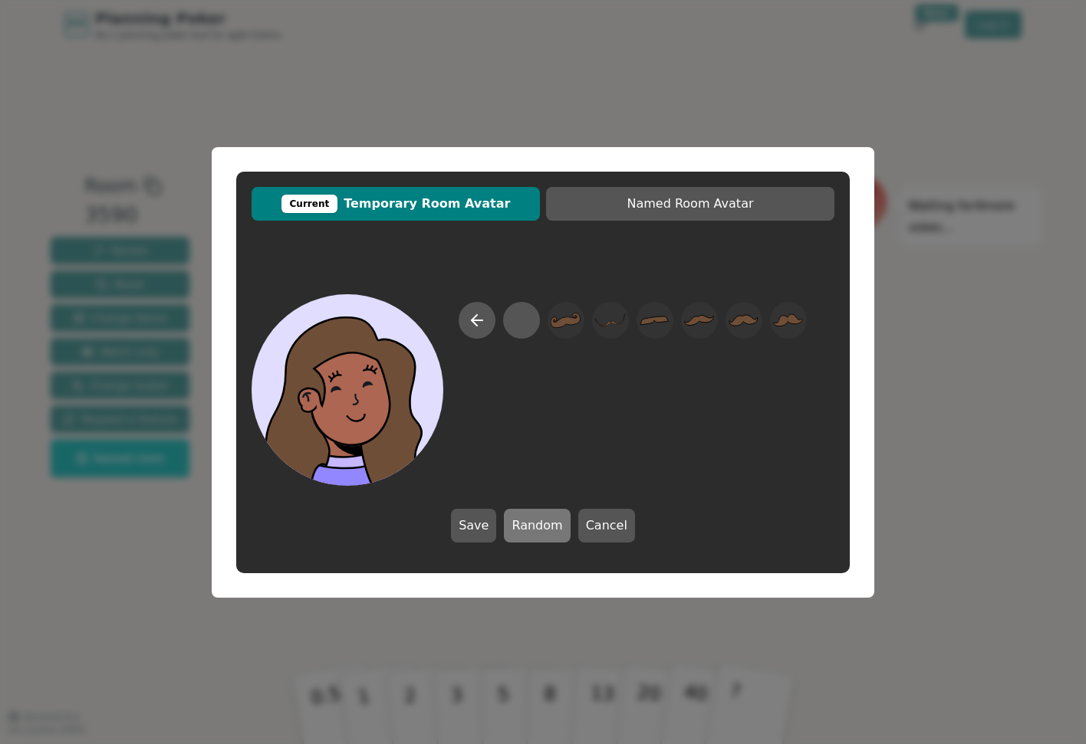
click at [552, 521] on button "Random" at bounding box center [537, 526] width 66 height 34
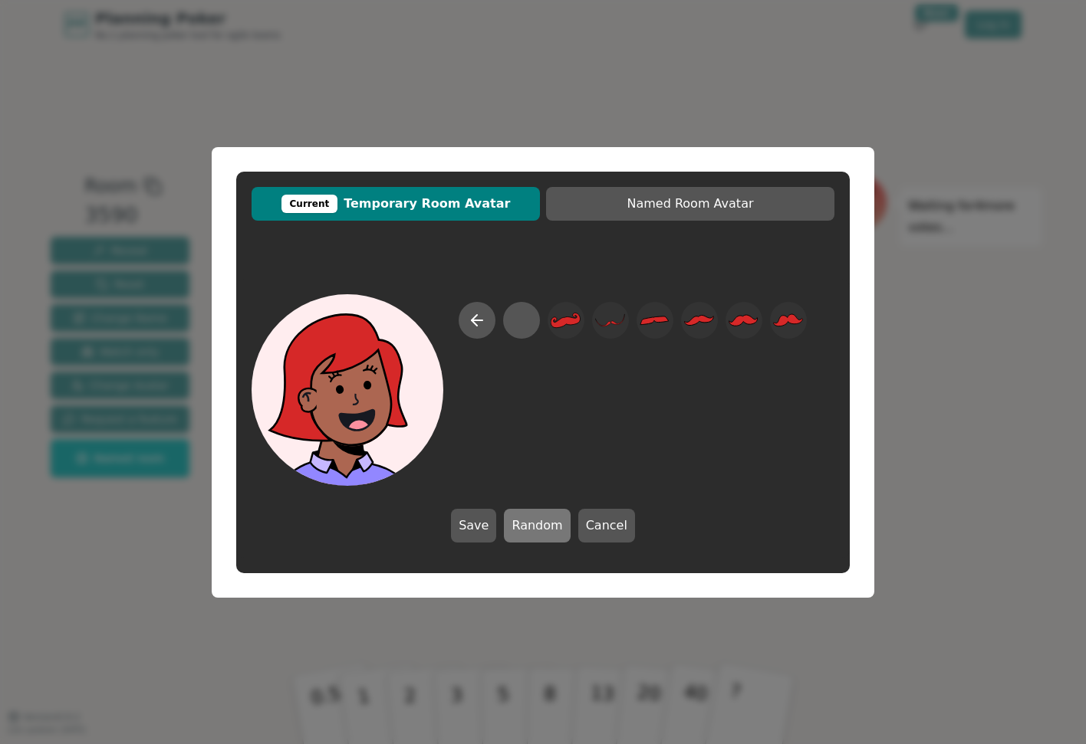
click at [552, 521] on button "Random" at bounding box center [537, 526] width 66 height 34
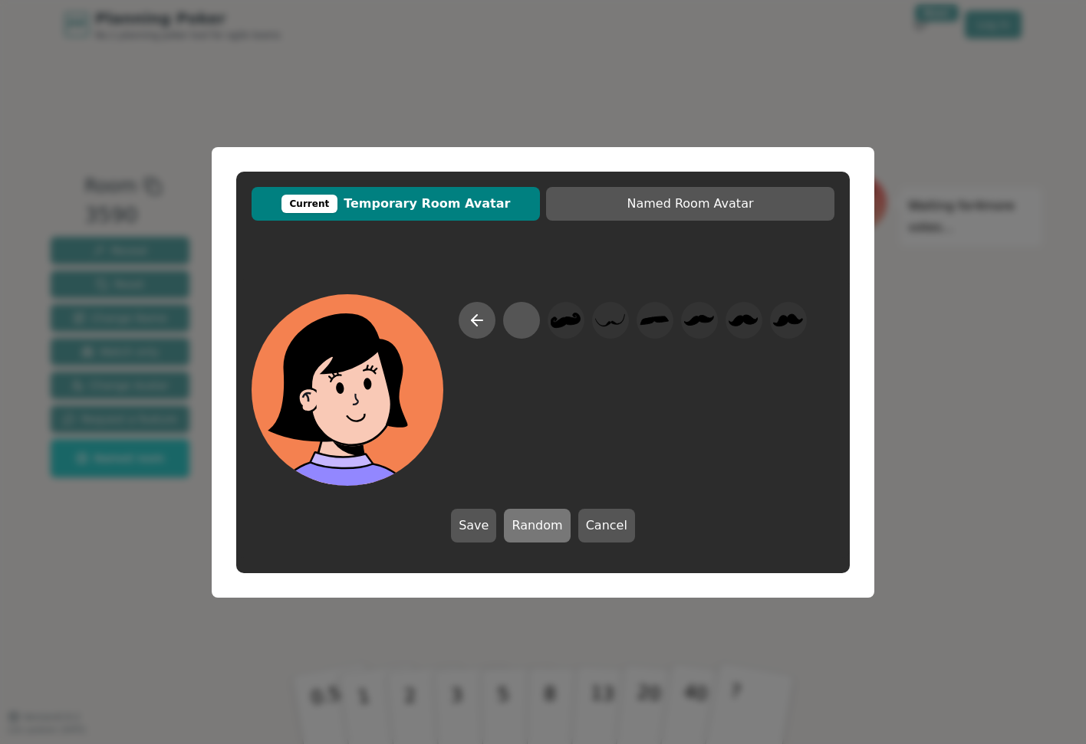
click at [552, 521] on button "Random" at bounding box center [537, 526] width 66 height 34
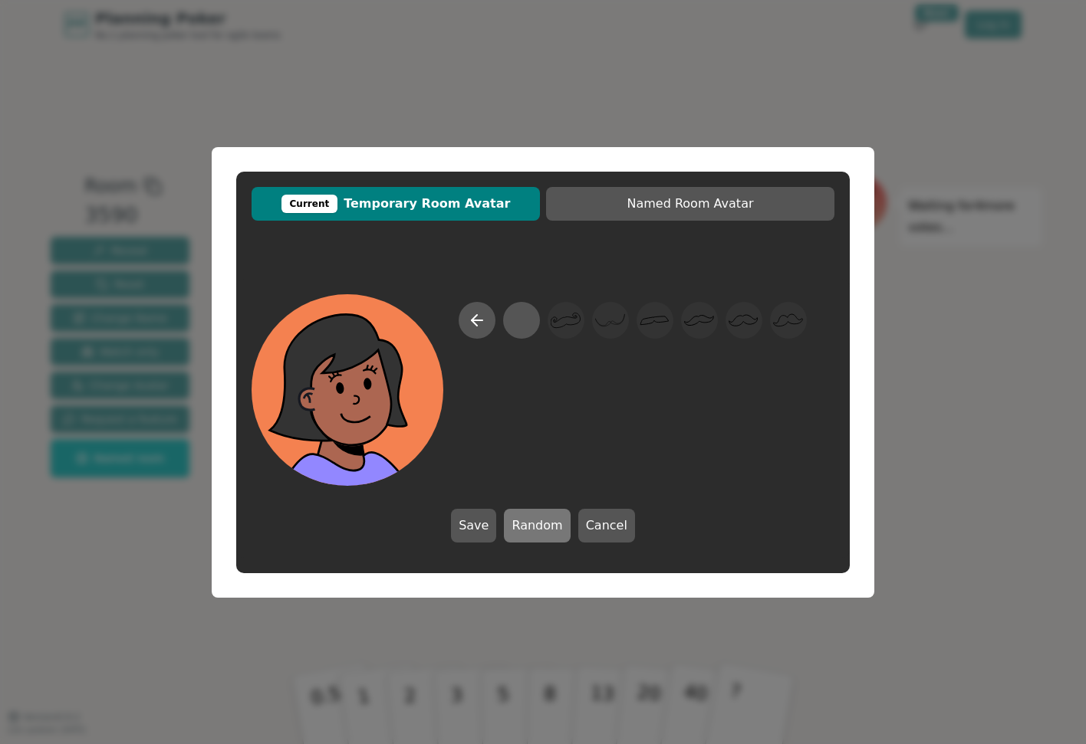
click at [552, 521] on button "Random" at bounding box center [537, 526] width 66 height 34
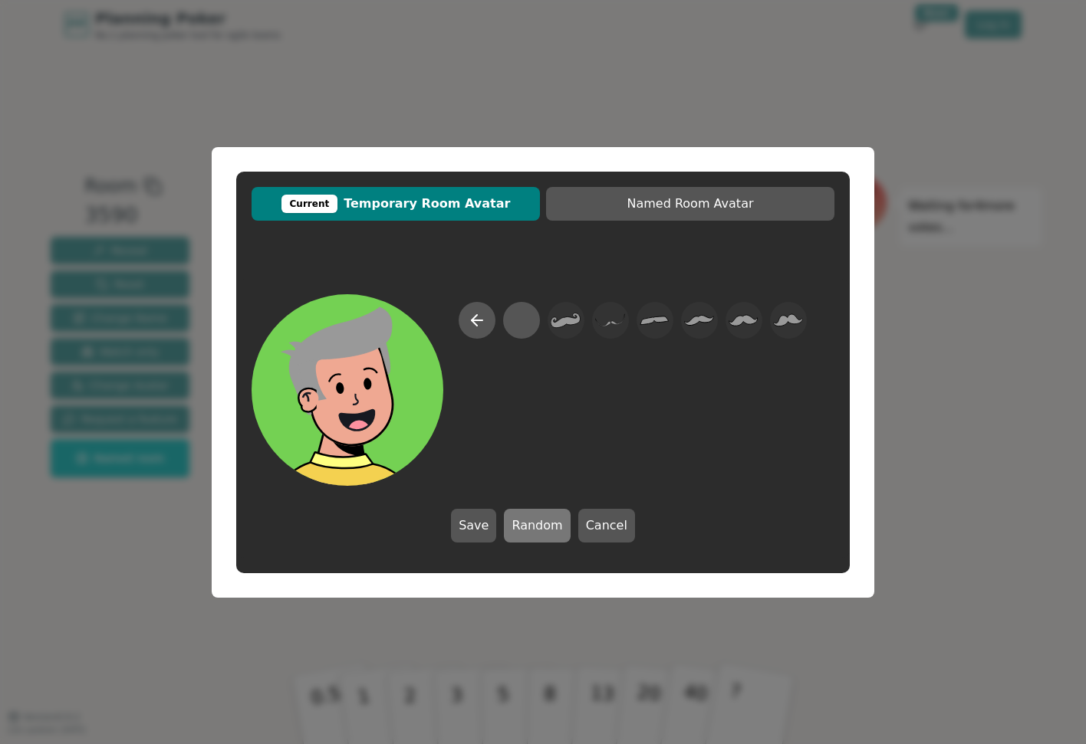
click at [552, 521] on button "Random" at bounding box center [537, 526] width 66 height 34
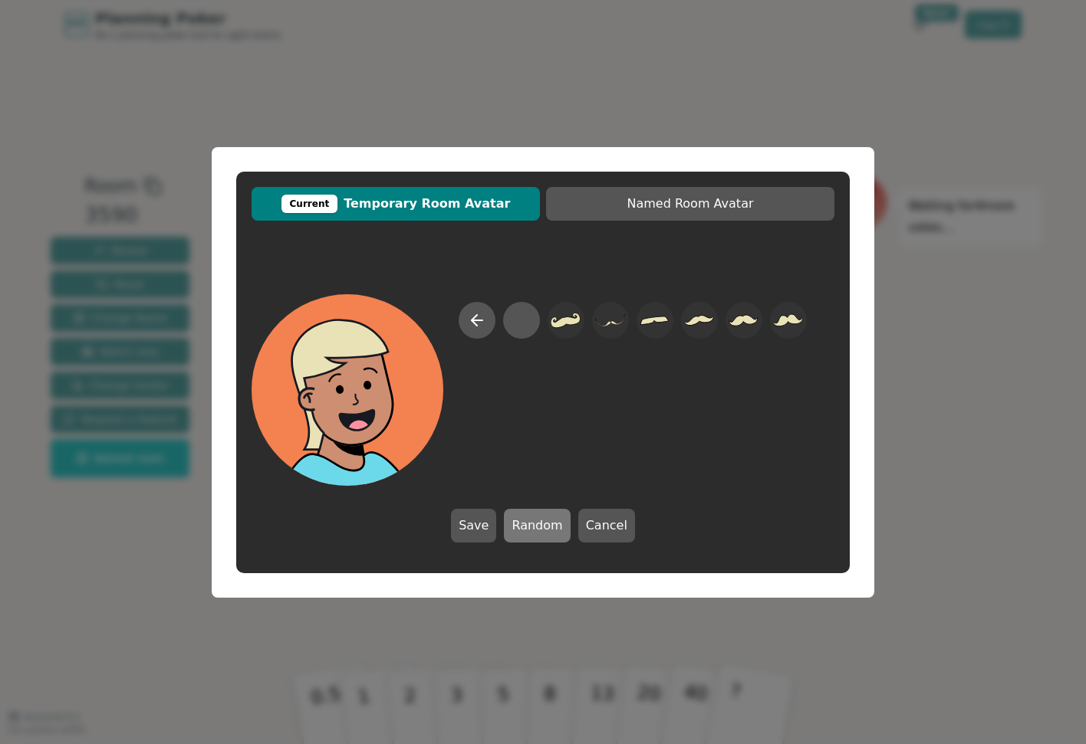
click at [552, 521] on button "Random" at bounding box center [537, 526] width 66 height 34
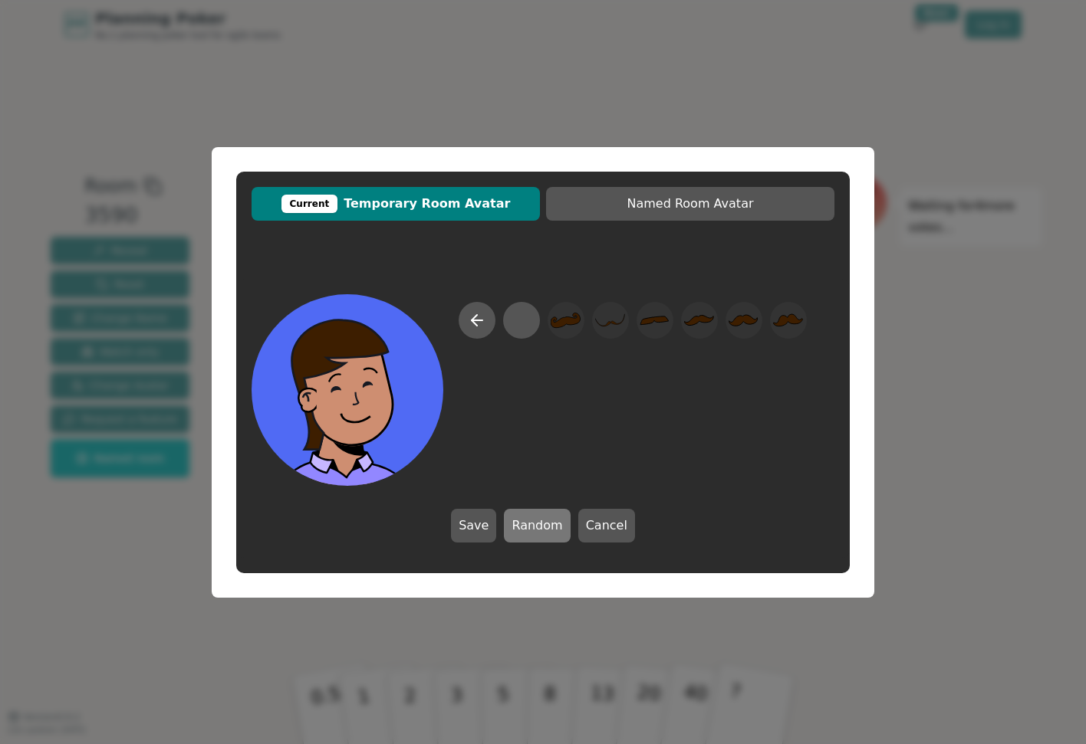
click at [552, 521] on button "Random" at bounding box center [537, 526] width 66 height 34
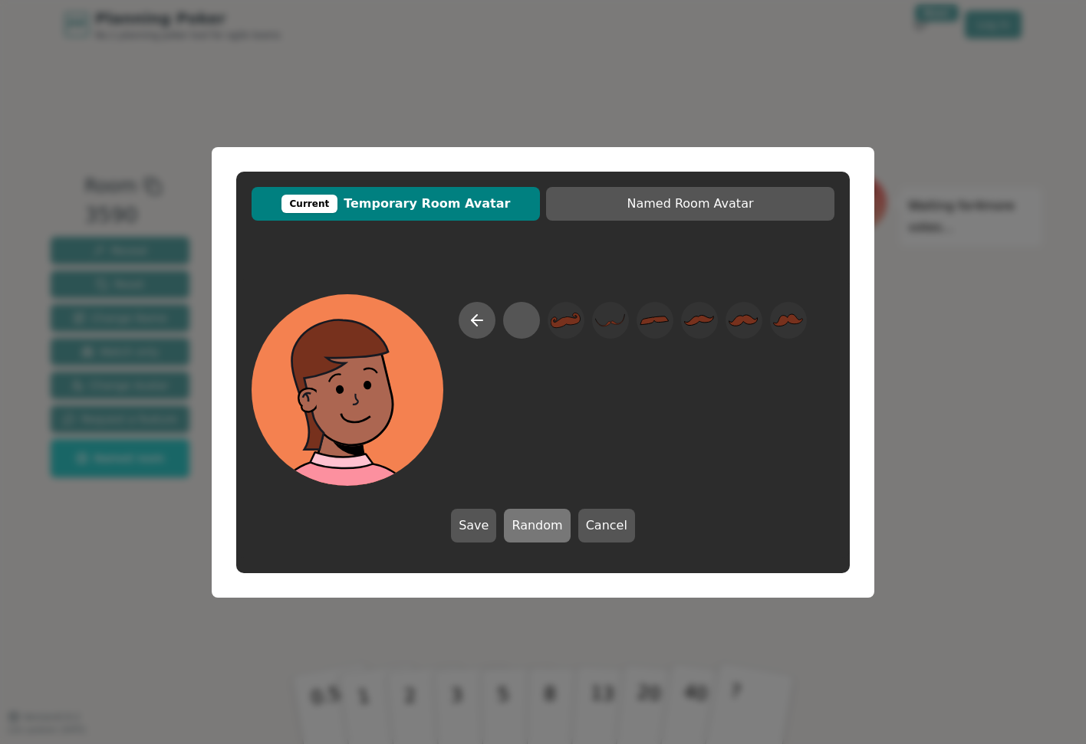
click at [552, 521] on button "Random" at bounding box center [537, 526] width 66 height 34
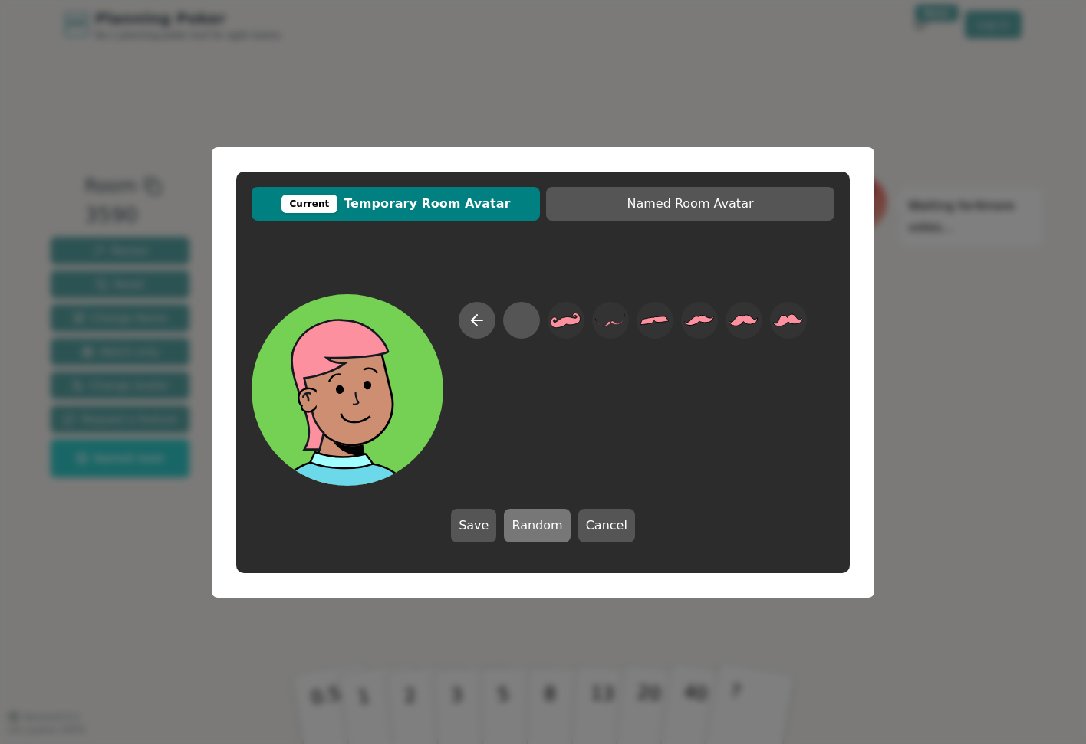
click at [552, 521] on button "Random" at bounding box center [537, 526] width 66 height 34
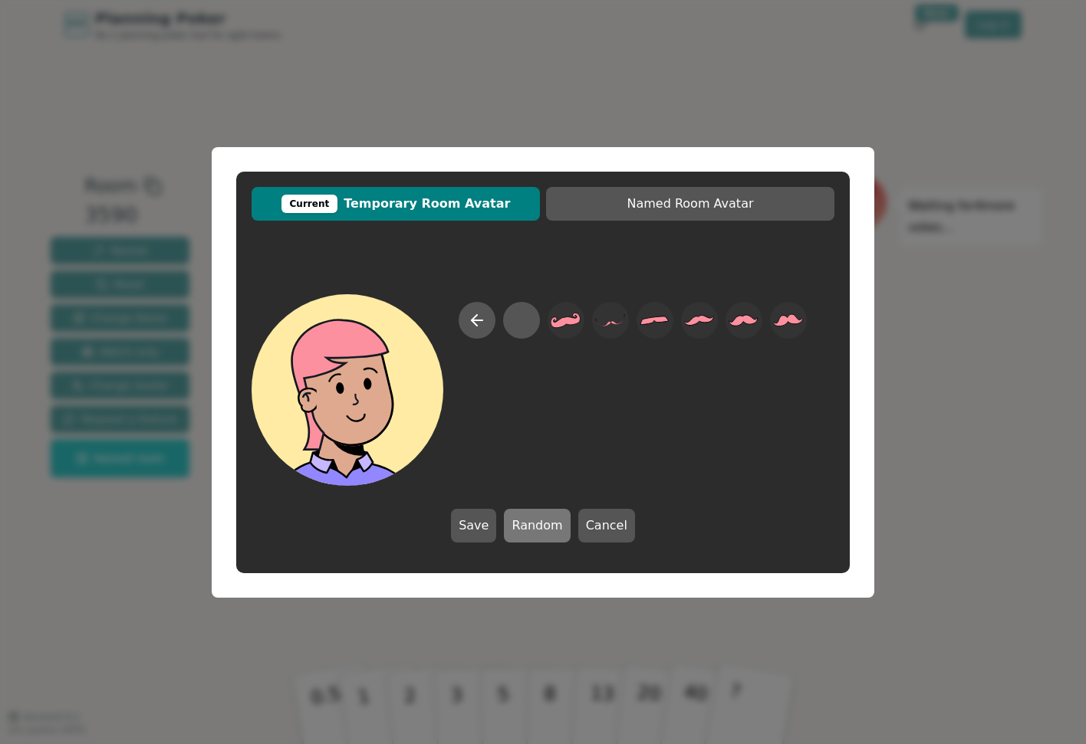
click at [552, 521] on button "Random" at bounding box center [537, 526] width 66 height 34
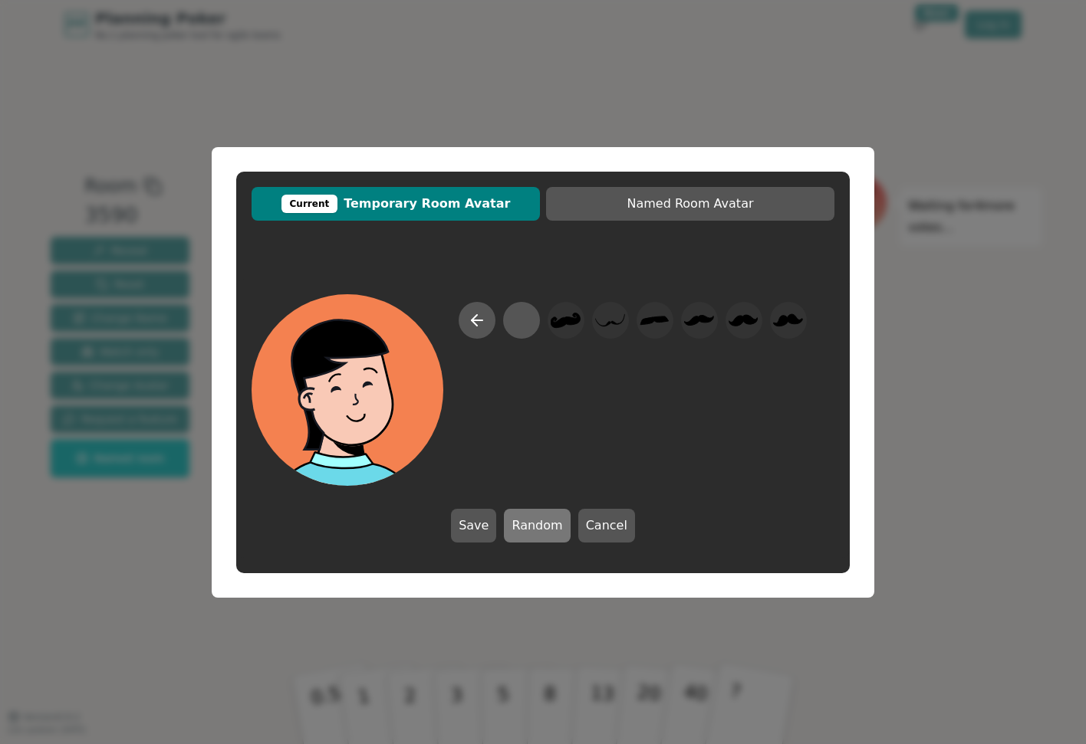
click at [552, 521] on button "Random" at bounding box center [537, 526] width 66 height 34
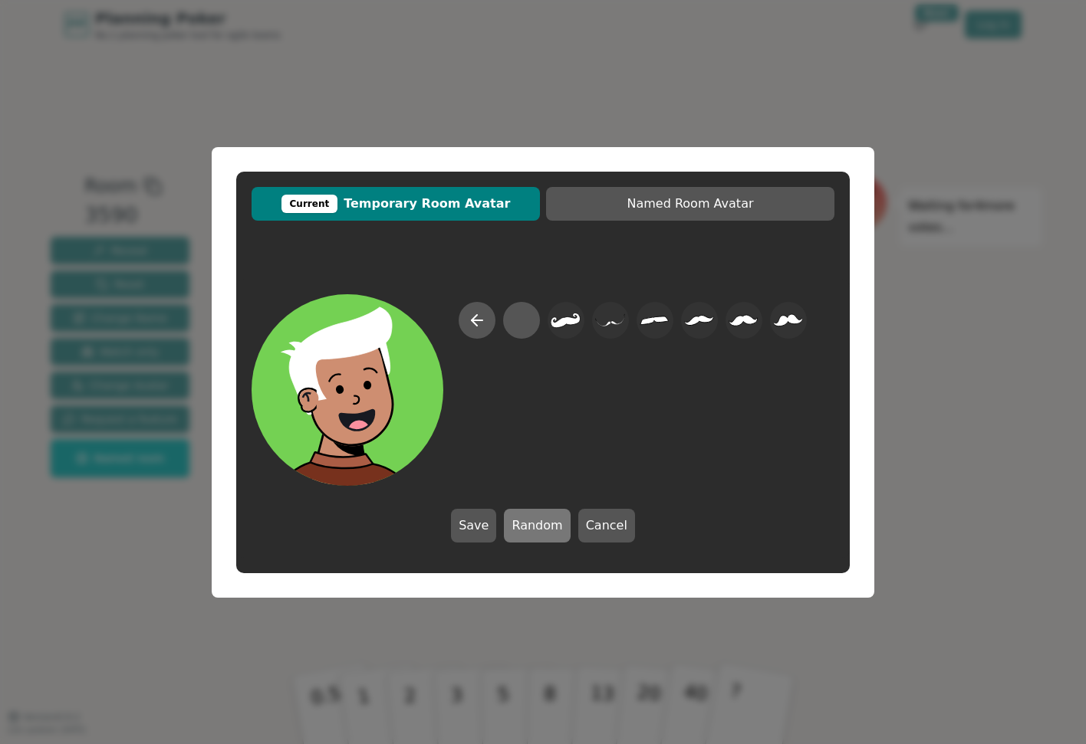
click at [552, 521] on button "Random" at bounding box center [537, 526] width 66 height 34
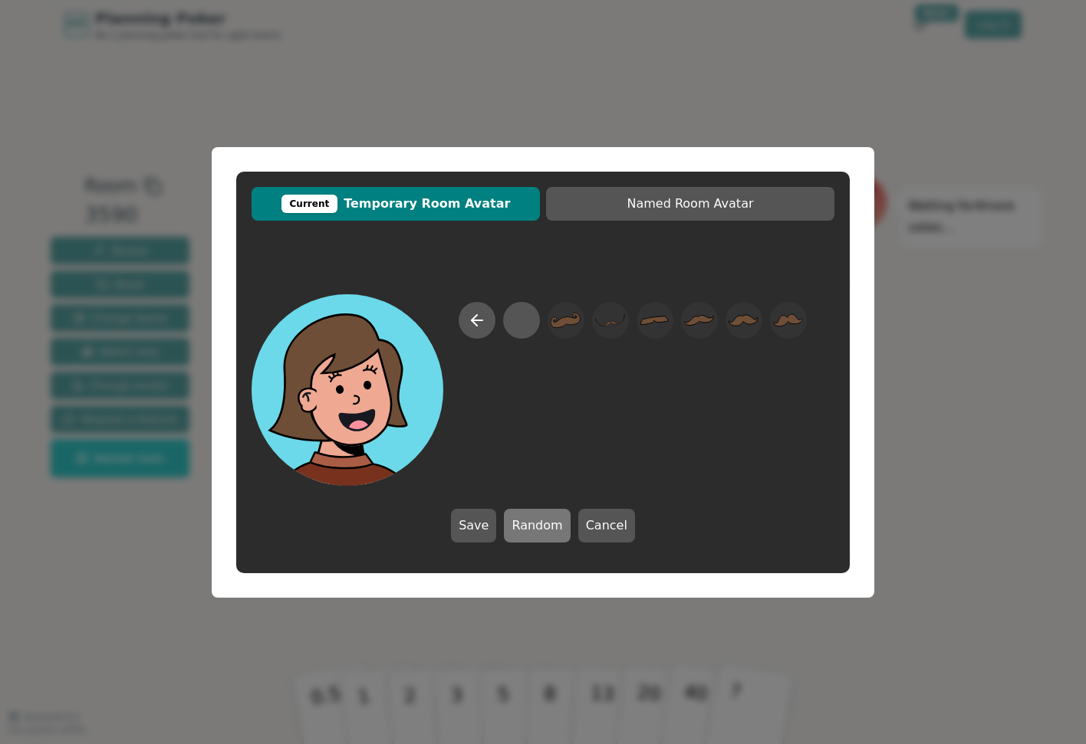
click at [552, 521] on button "Random" at bounding box center [537, 526] width 66 height 34
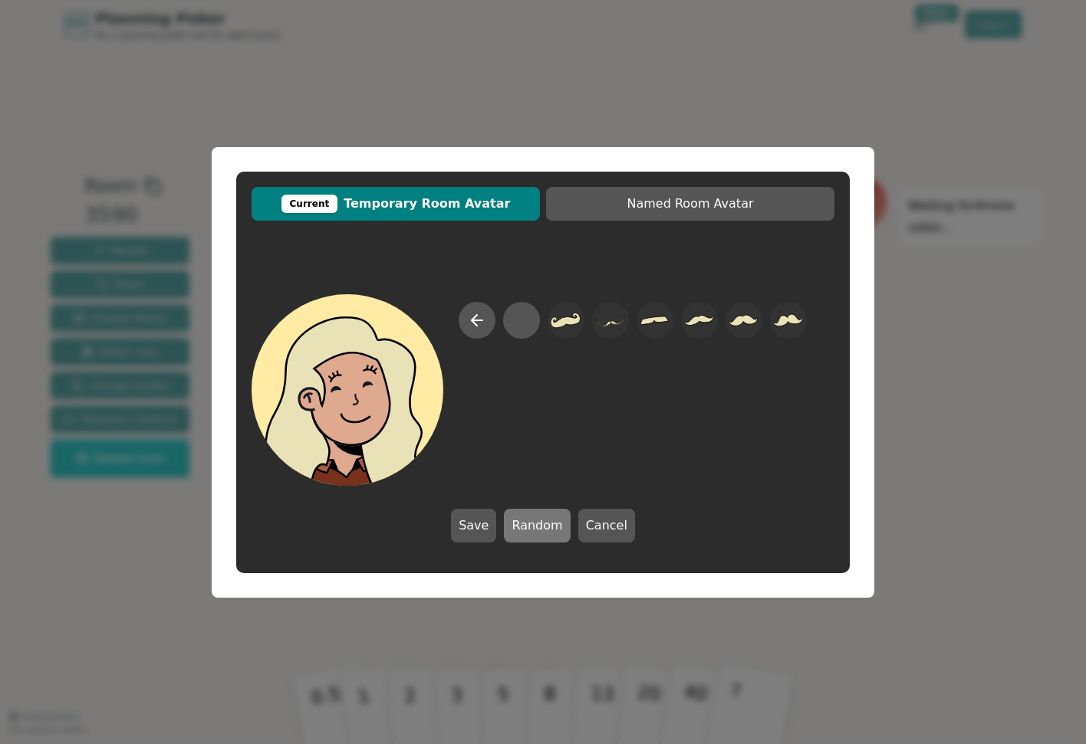
click at [552, 521] on button "Random" at bounding box center [537, 526] width 66 height 34
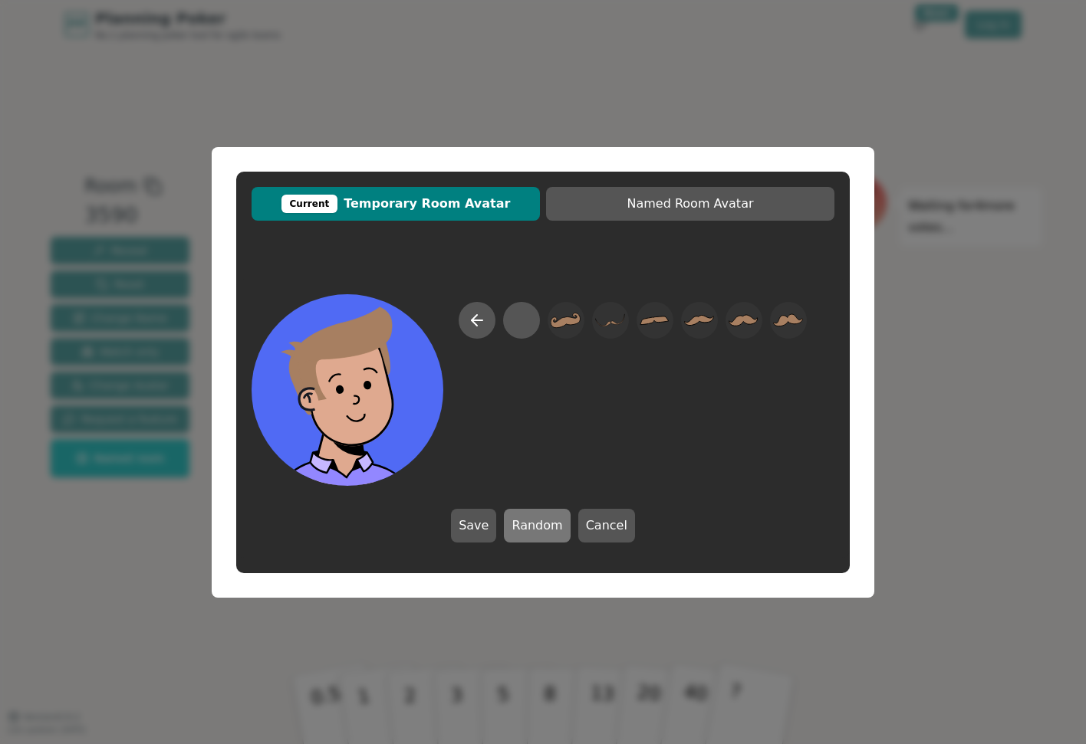
click at [552, 521] on button "Random" at bounding box center [537, 526] width 66 height 34
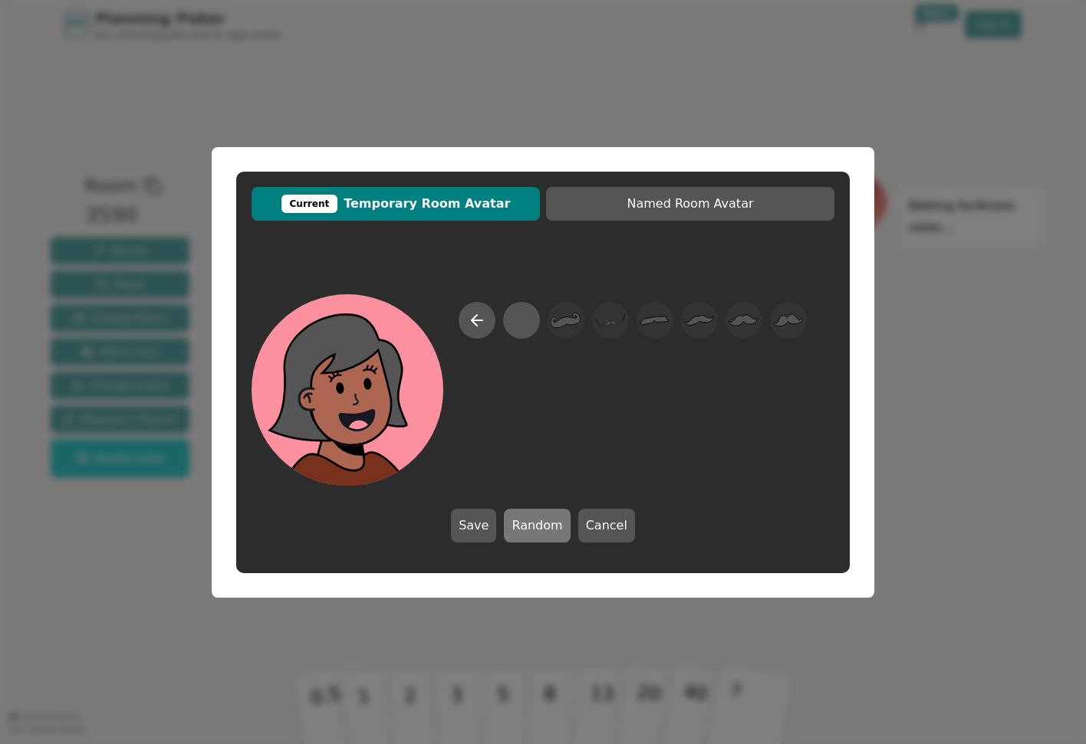
click at [550, 520] on button "Random" at bounding box center [537, 526] width 66 height 34
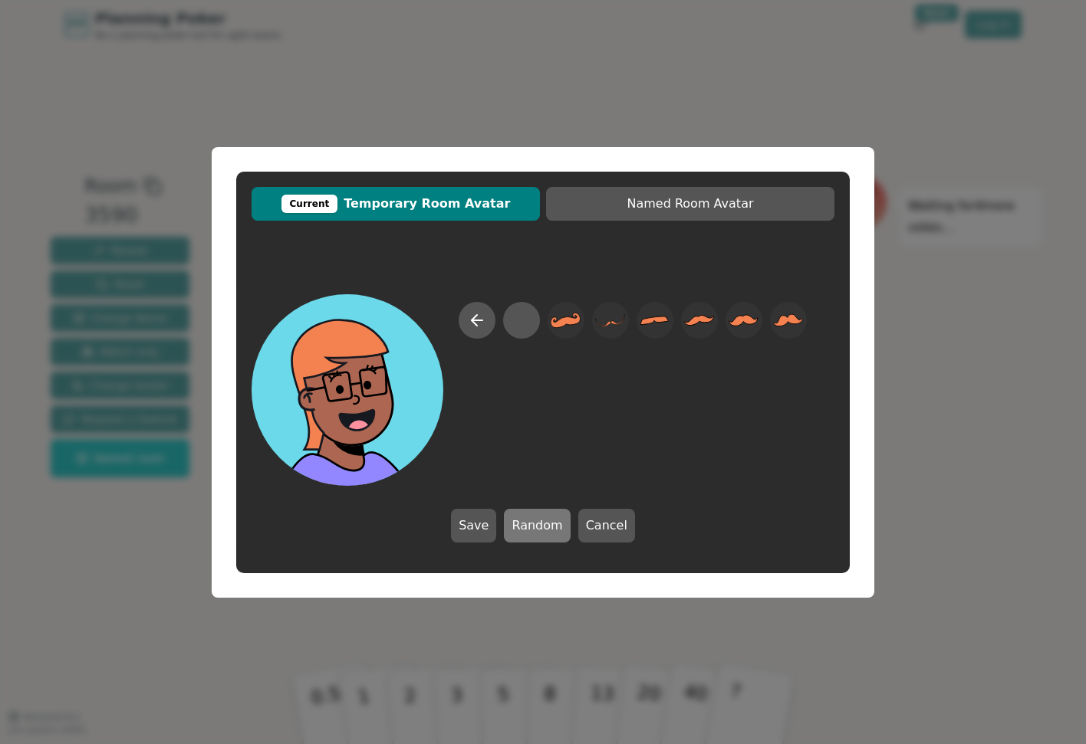
click at [550, 520] on button "Random" at bounding box center [537, 526] width 66 height 34
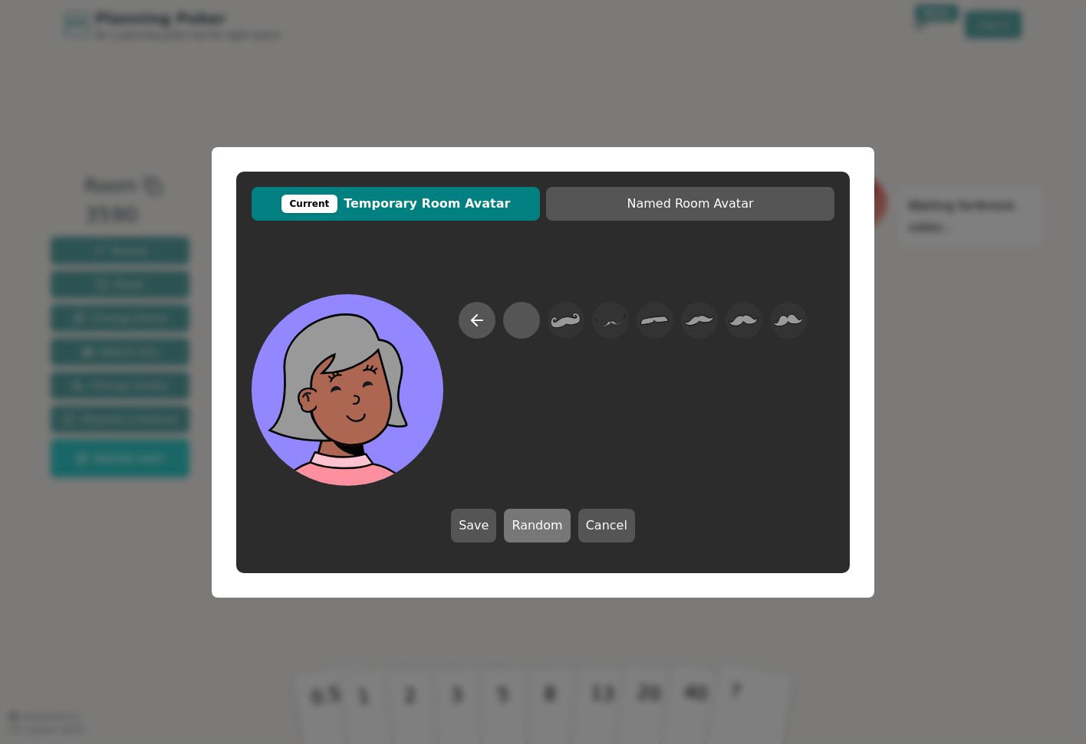
click at [546, 517] on button "Random" at bounding box center [537, 526] width 66 height 34
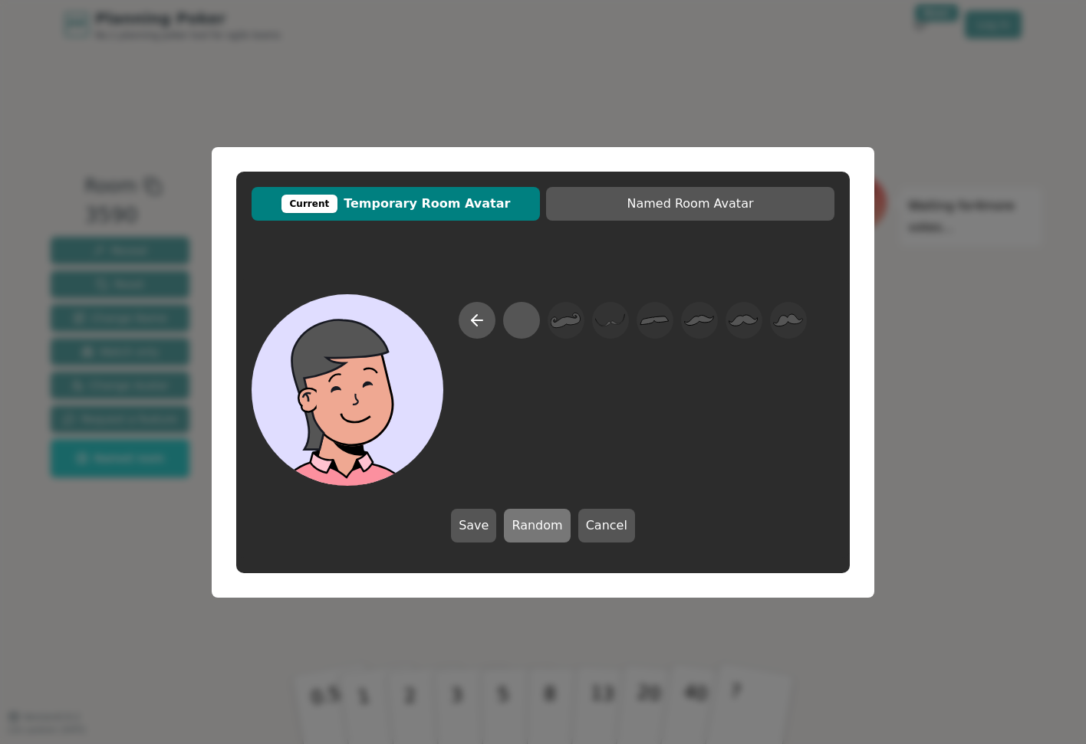
click at [546, 517] on button "Random" at bounding box center [537, 526] width 66 height 34
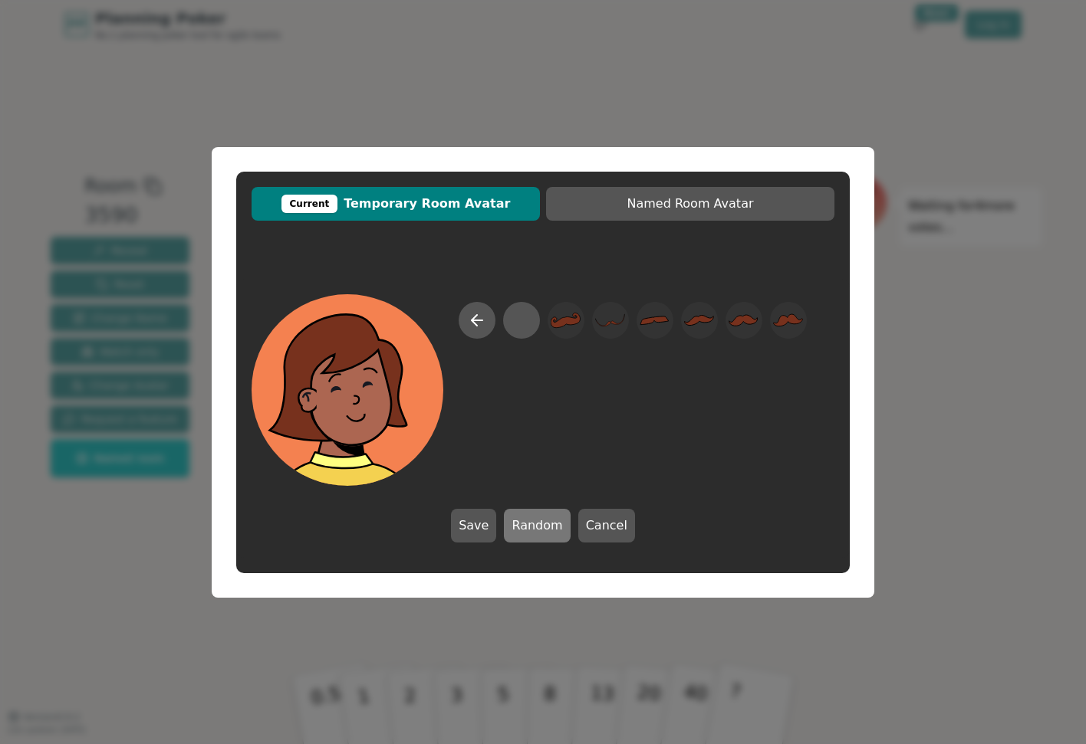
click at [546, 517] on button "Random" at bounding box center [537, 526] width 66 height 34
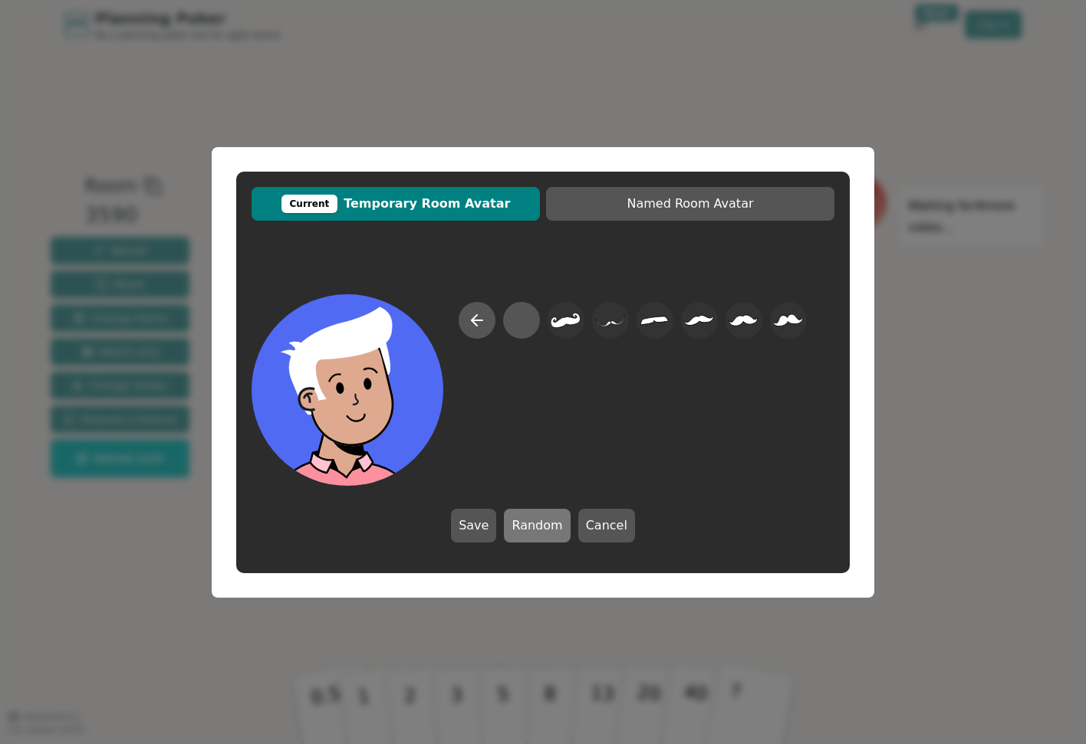
click at [546, 517] on button "Random" at bounding box center [537, 526] width 66 height 34
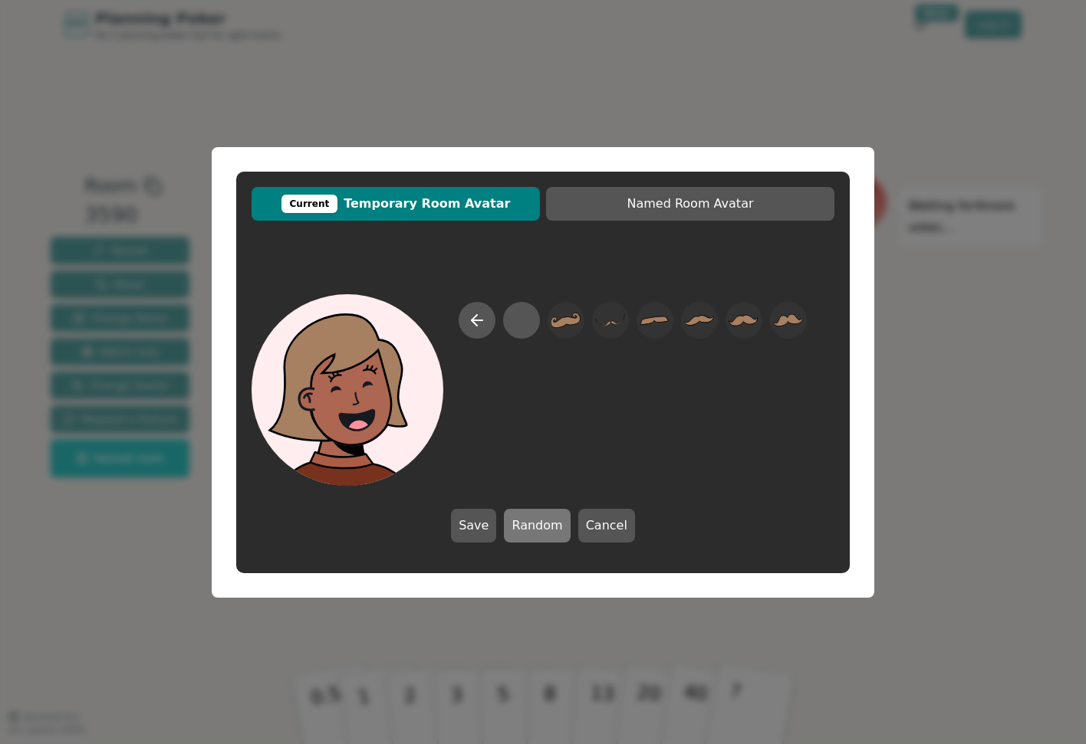
click at [546, 517] on button "Random" at bounding box center [537, 526] width 66 height 34
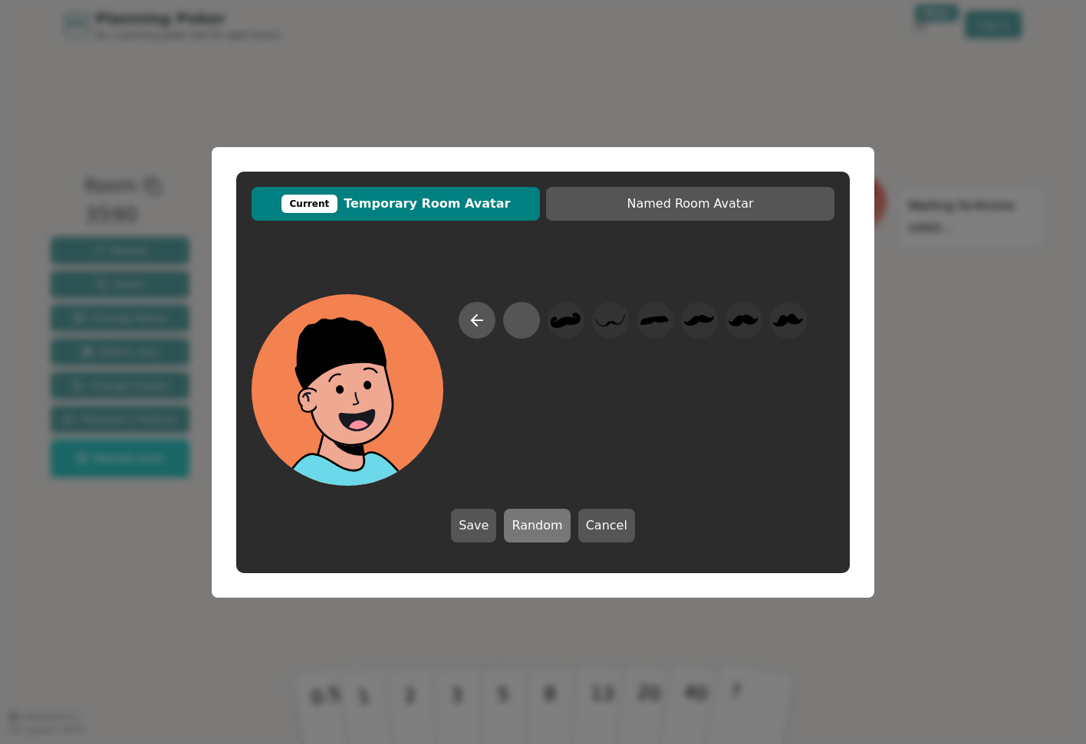
click at [546, 517] on button "Random" at bounding box center [537, 526] width 66 height 34
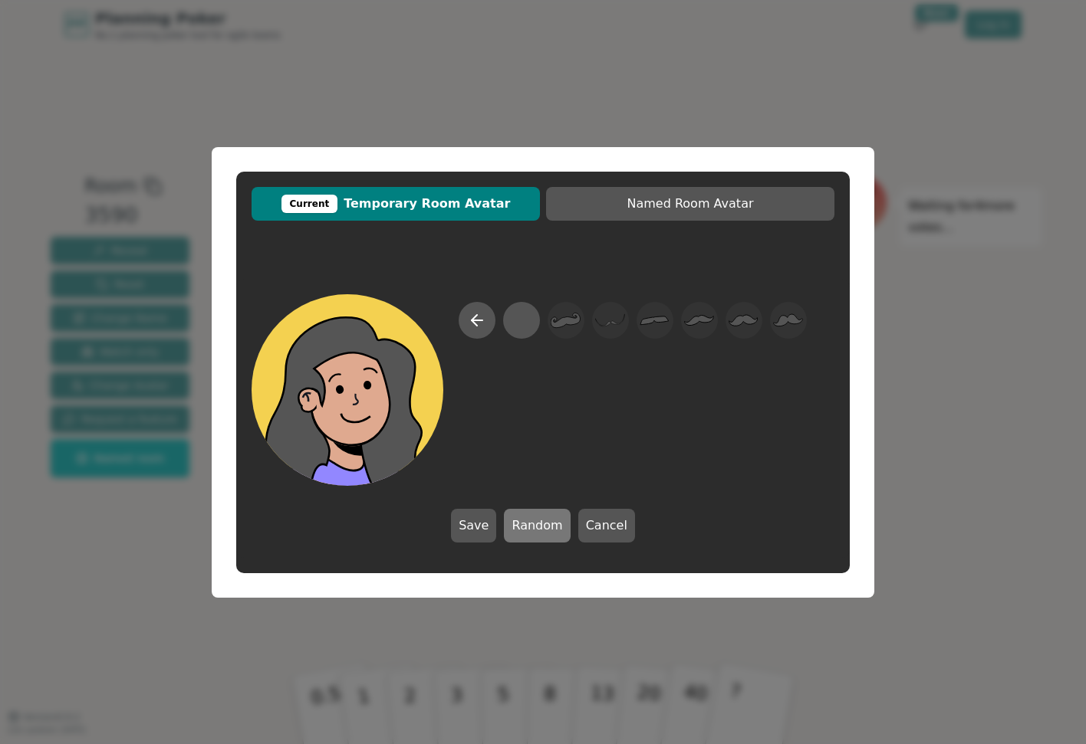
click at [546, 517] on button "Random" at bounding box center [537, 526] width 66 height 34
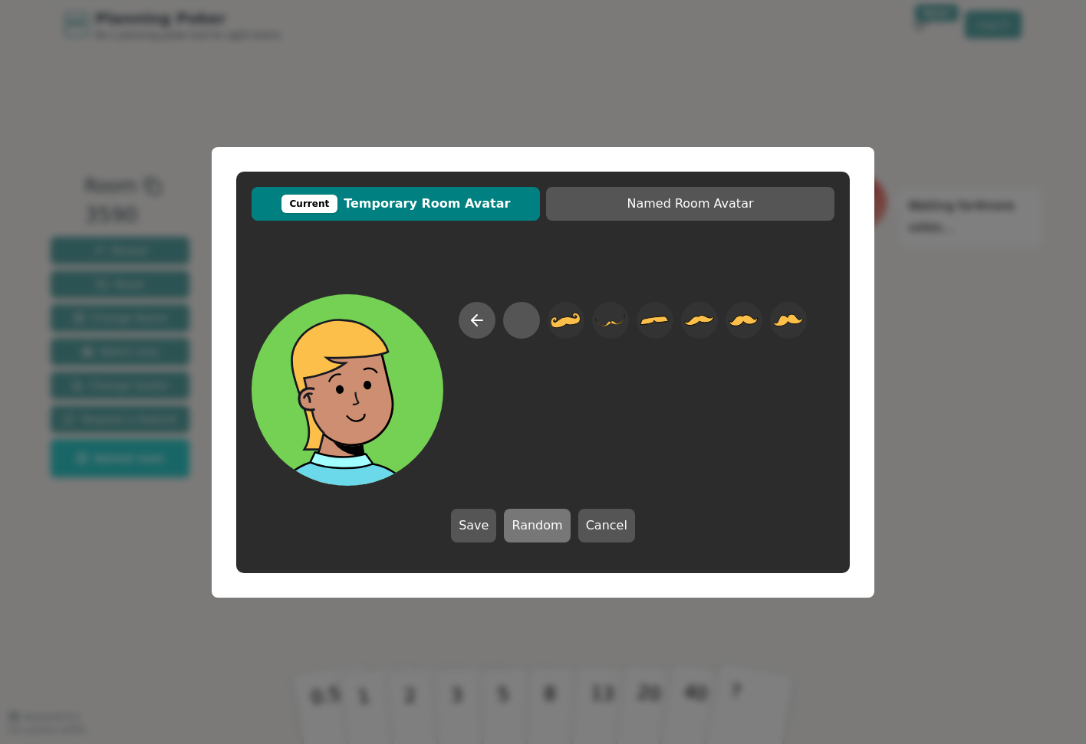
click at [546, 517] on button "Random" at bounding box center [537, 526] width 66 height 34
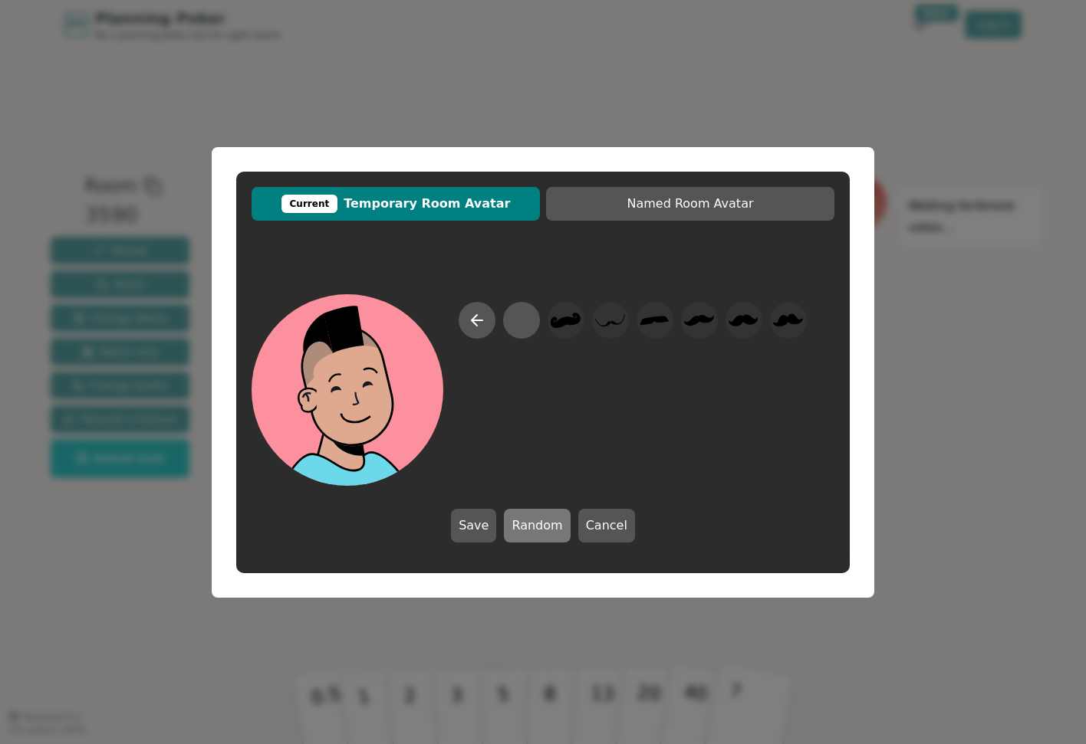
click at [546, 517] on button "Random" at bounding box center [537, 526] width 66 height 34
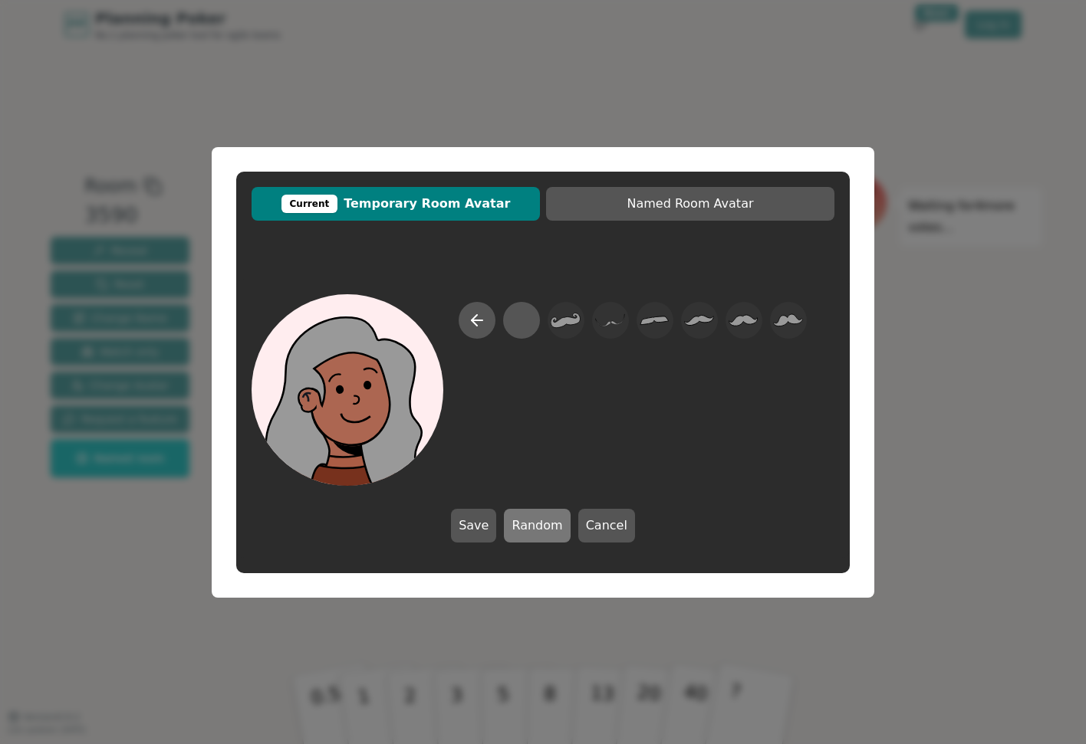
click at [546, 517] on button "Random" at bounding box center [537, 526] width 66 height 34
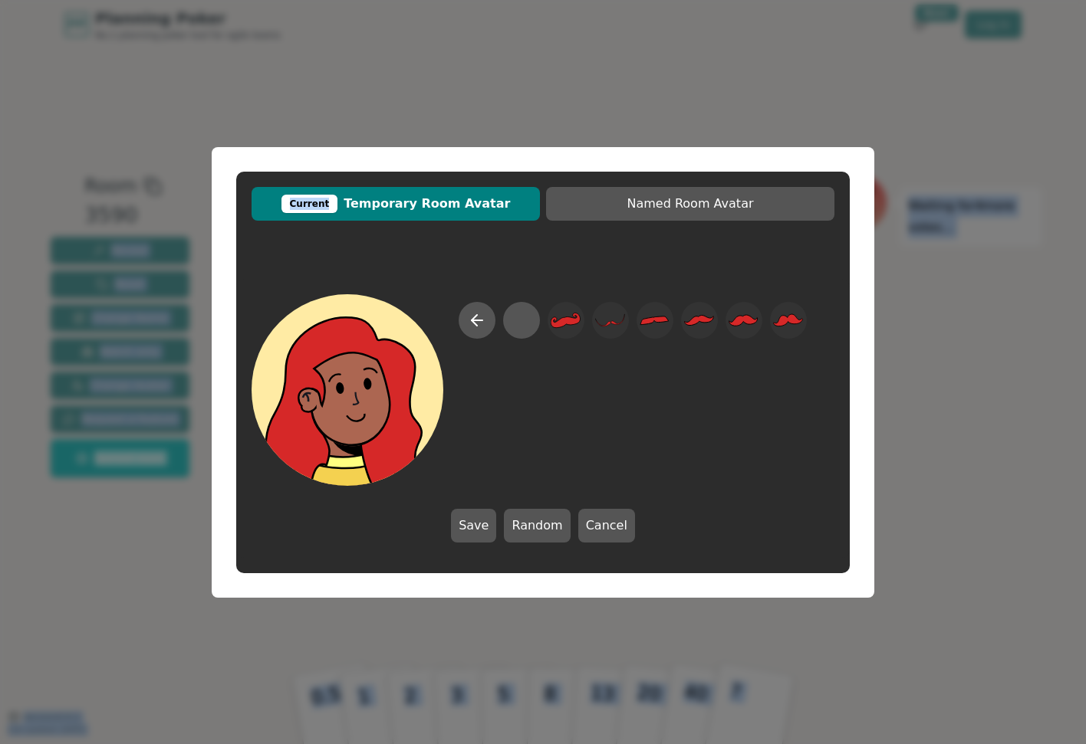
drag, startPoint x: 489, startPoint y: 158, endPoint x: 109, endPoint y: 178, distance: 380.8
click at [0, 133] on html "PP Planning Poker No.1 planning poker tool for agile teams Toggle theme New! Lo…" at bounding box center [543, 372] width 1086 height 744
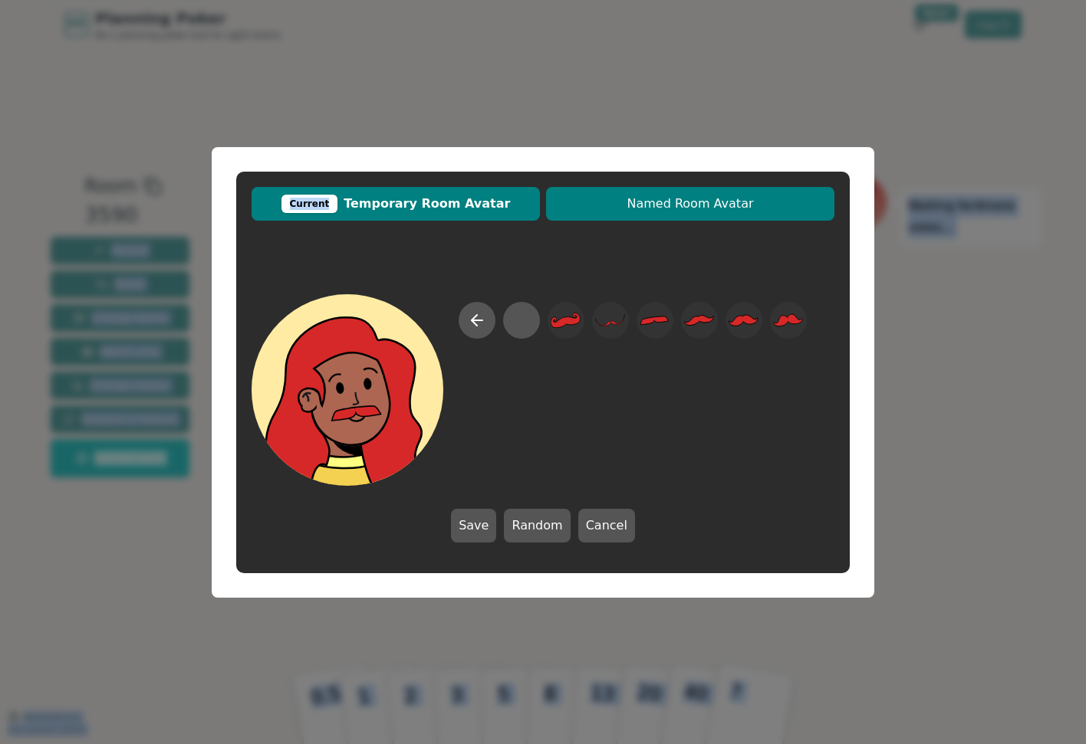
click at [698, 214] on button "Named Room Avatar" at bounding box center [690, 204] width 288 height 34
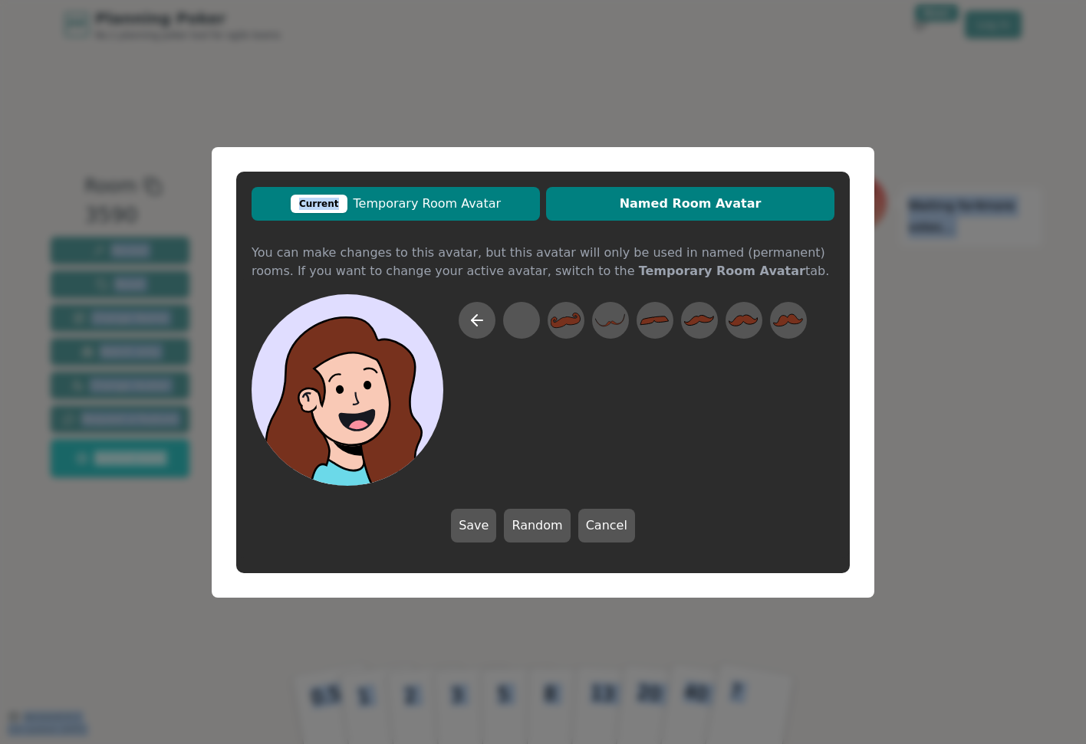
click at [482, 212] on span "Current Temporary Room Avatar" at bounding box center [395, 204] width 273 height 18
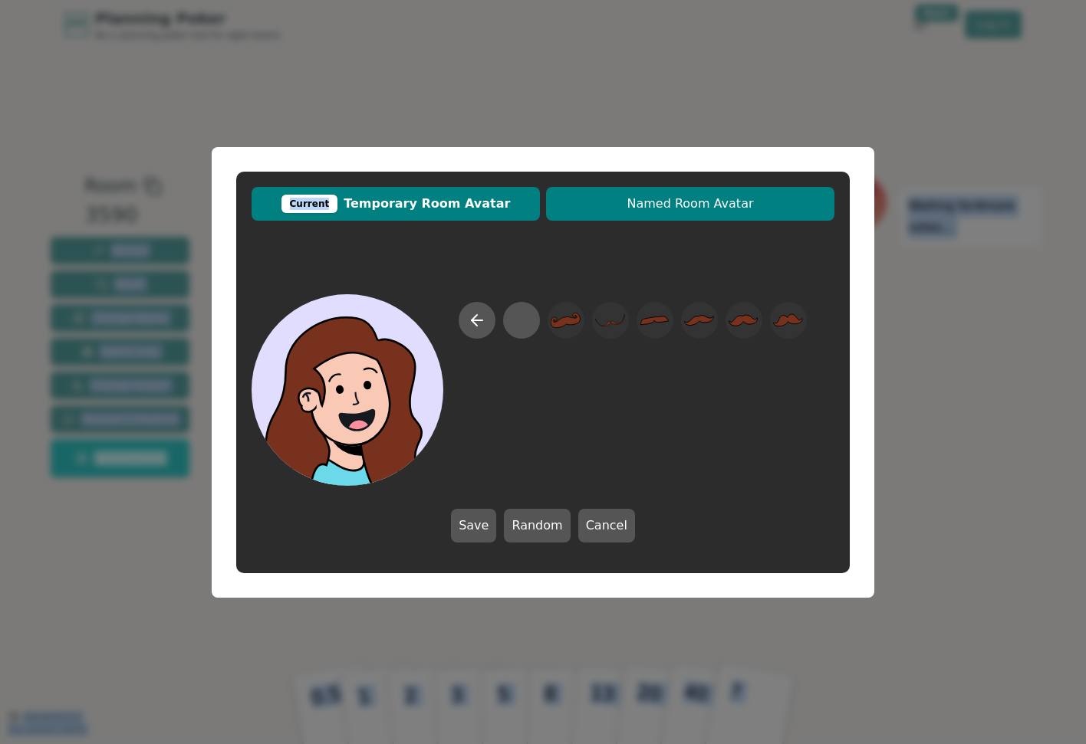
click at [607, 198] on span "Named Room Avatar" at bounding box center [690, 204] width 273 height 18
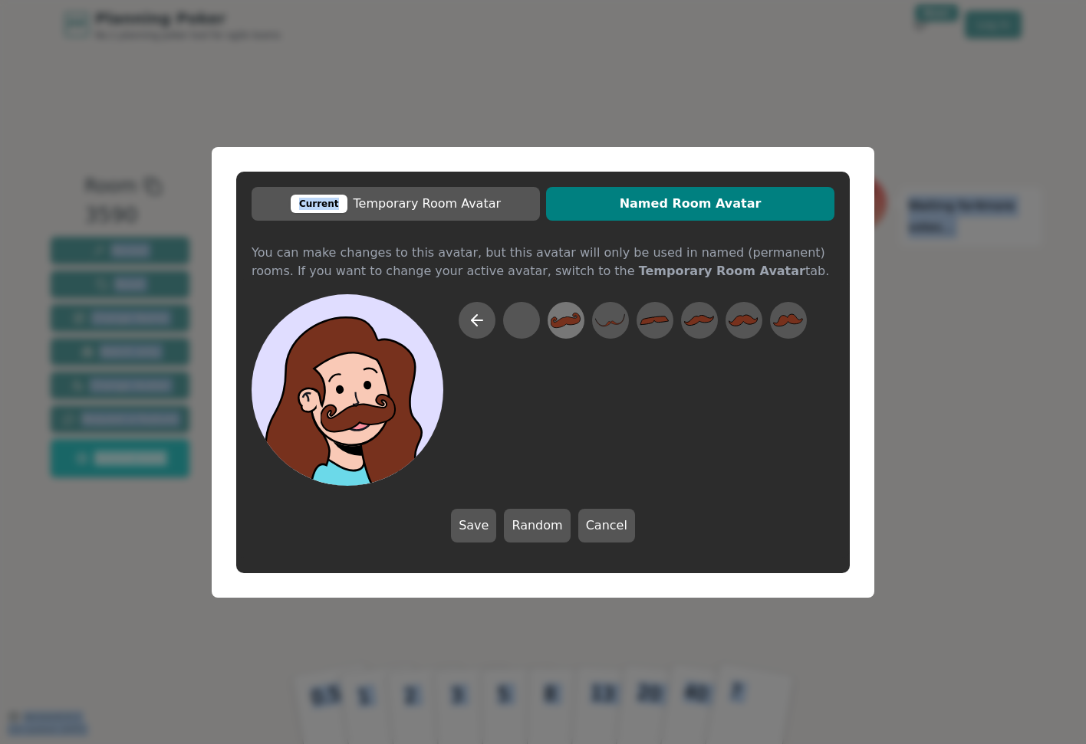
click at [570, 317] on icon at bounding box center [565, 320] width 30 height 15
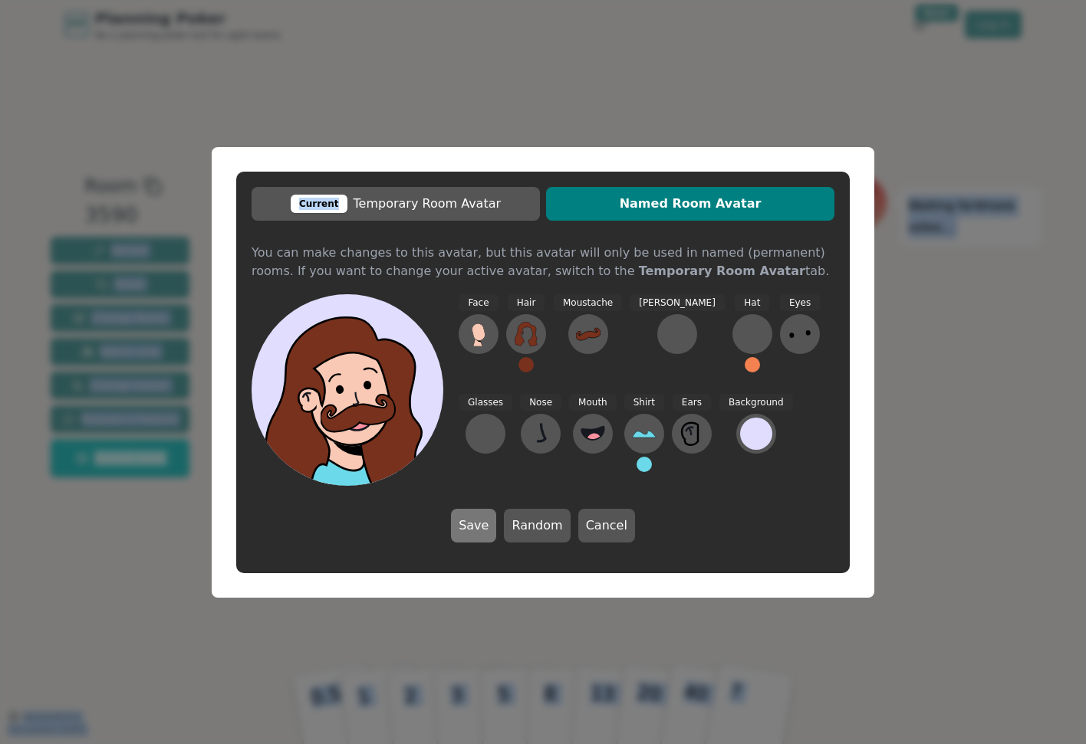
click at [488, 538] on button "Save" at bounding box center [473, 526] width 45 height 34
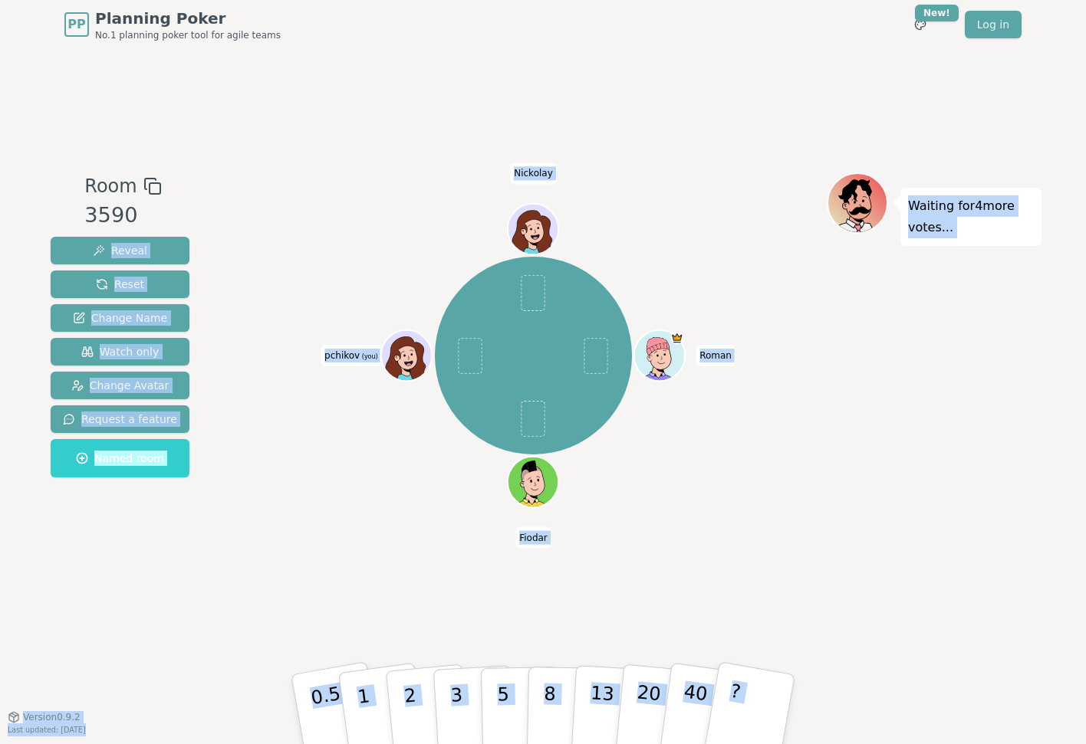
click at [724, 495] on div "[PERSON_NAME] pchikov (you) [PERSON_NAME]" at bounding box center [533, 356] width 586 height 312
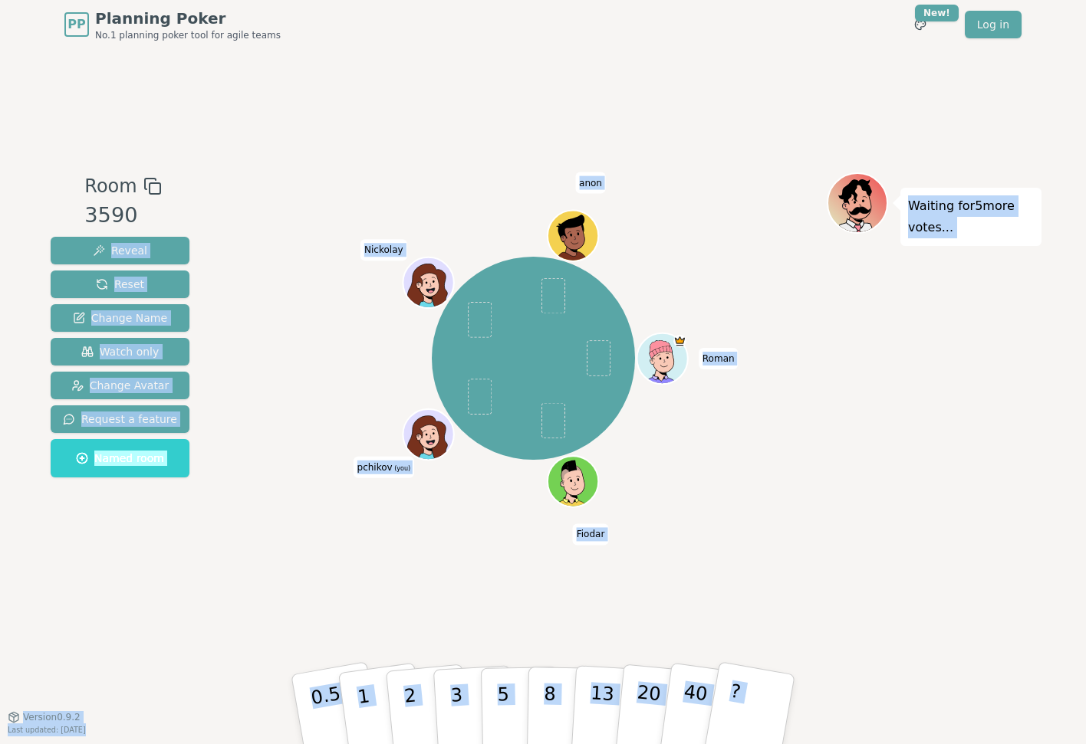
click at [416, 509] on div "[PERSON_NAME] pchikov (you) Nickolay anon" at bounding box center [533, 359] width 586 height 318
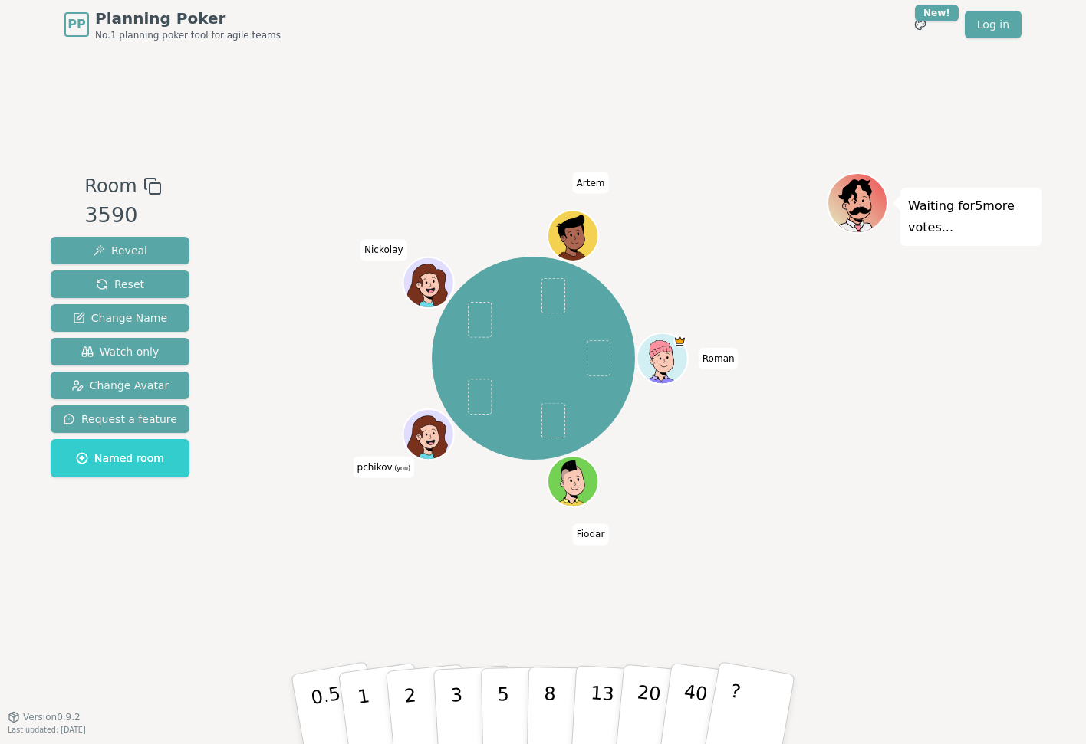
drag, startPoint x: 628, startPoint y: 327, endPoint x: 516, endPoint y: 504, distance: 208.9
click at [516, 504] on div "[PERSON_NAME] pchikov (you) [PERSON_NAME]" at bounding box center [533, 359] width 586 height 318
click at [439, 691] on button "3" at bounding box center [474, 710] width 84 height 120
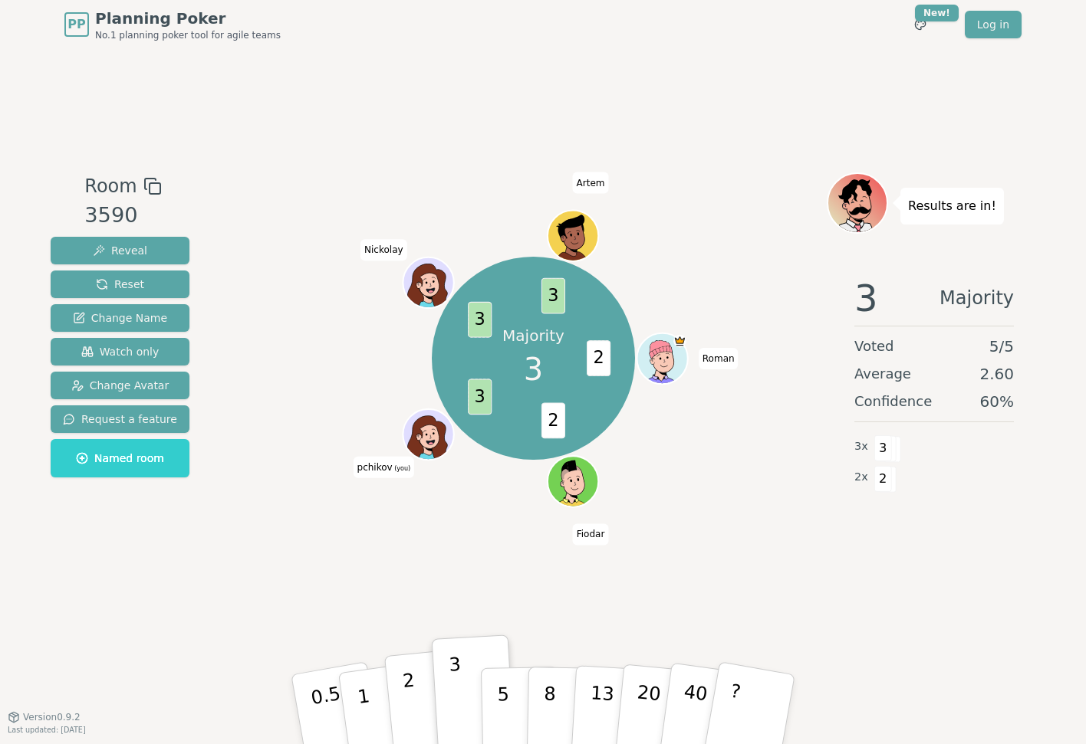
click at [411, 692] on p "2" at bounding box center [412, 712] width 20 height 84
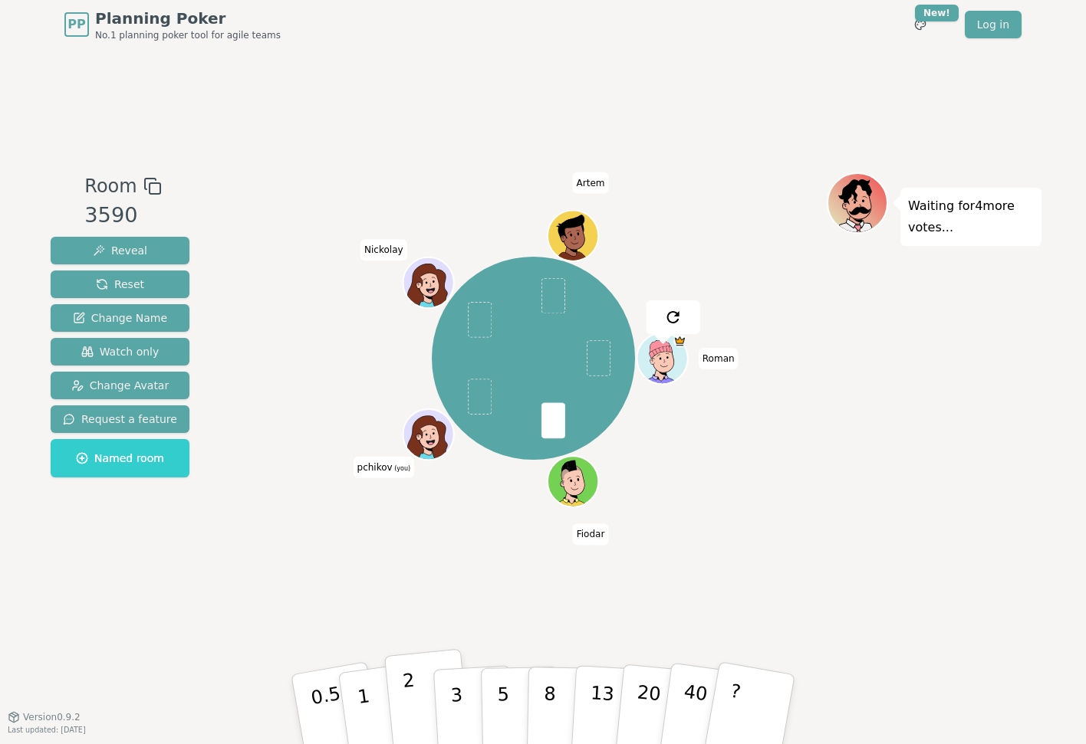
click at [409, 685] on p "2" at bounding box center [412, 712] width 20 height 84
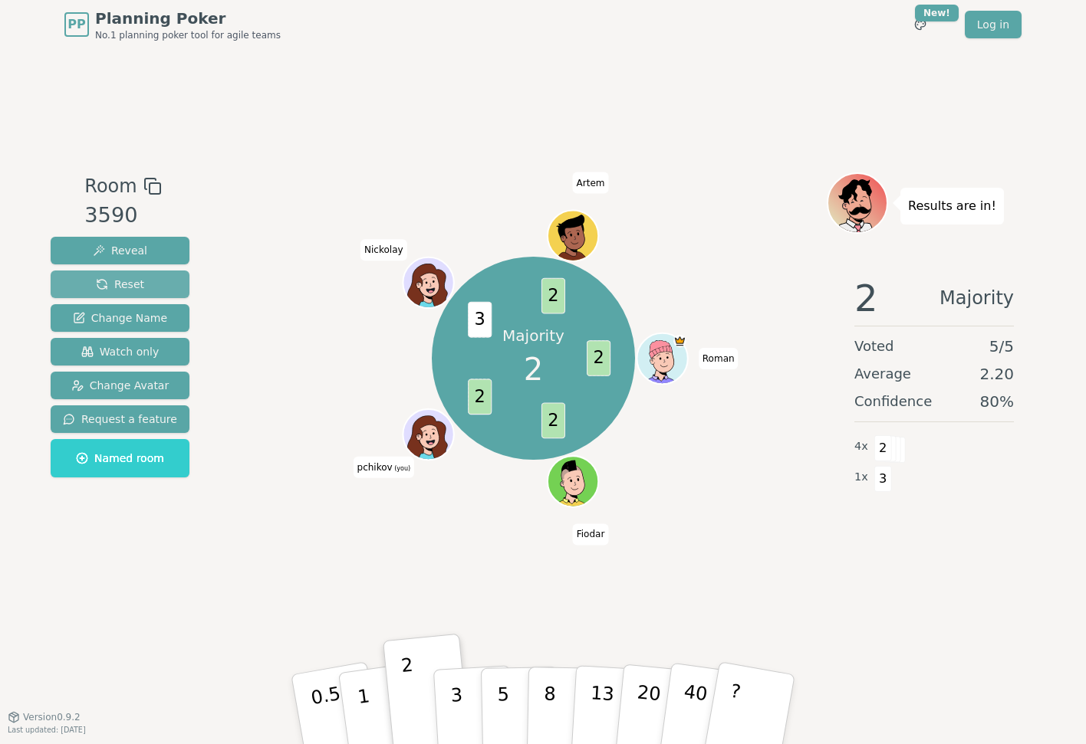
click at [115, 288] on span "Reset" at bounding box center [120, 284] width 48 height 15
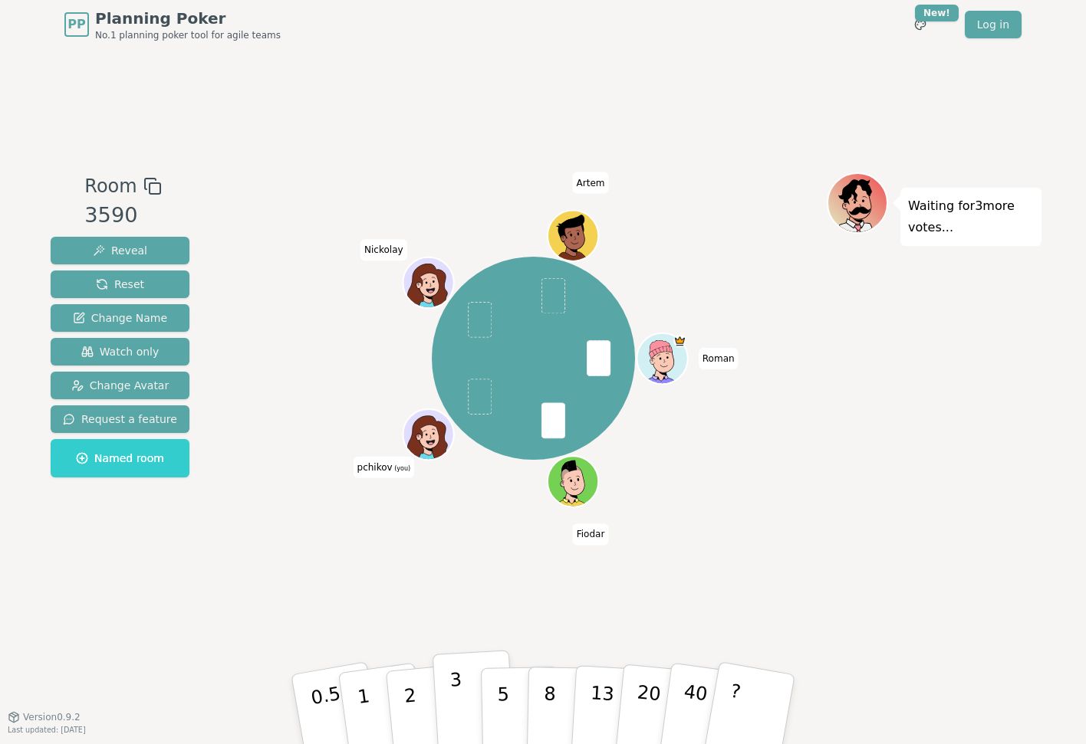
click at [453, 673] on p "3" at bounding box center [457, 711] width 17 height 84
click at [497, 700] on p "5" at bounding box center [503, 710] width 13 height 83
click at [415, 712] on p "2" at bounding box center [412, 712] width 20 height 84
click at [463, 700] on button "3" at bounding box center [474, 710] width 84 height 120
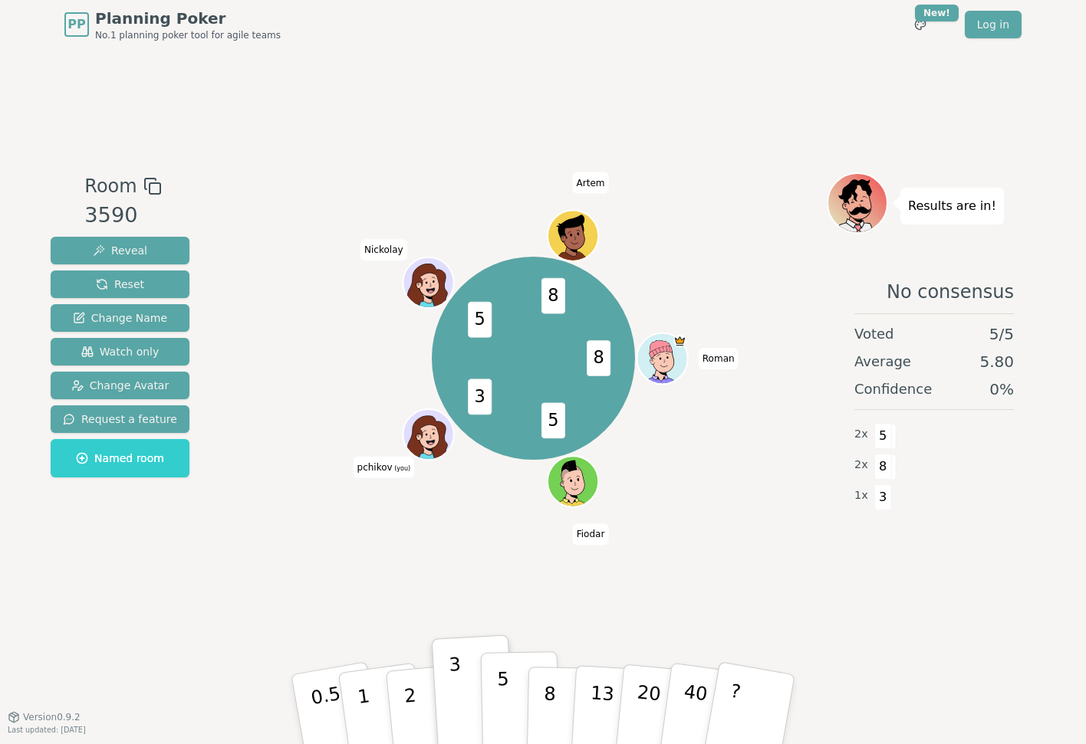
click at [511, 675] on button "5" at bounding box center [520, 710] width 79 height 117
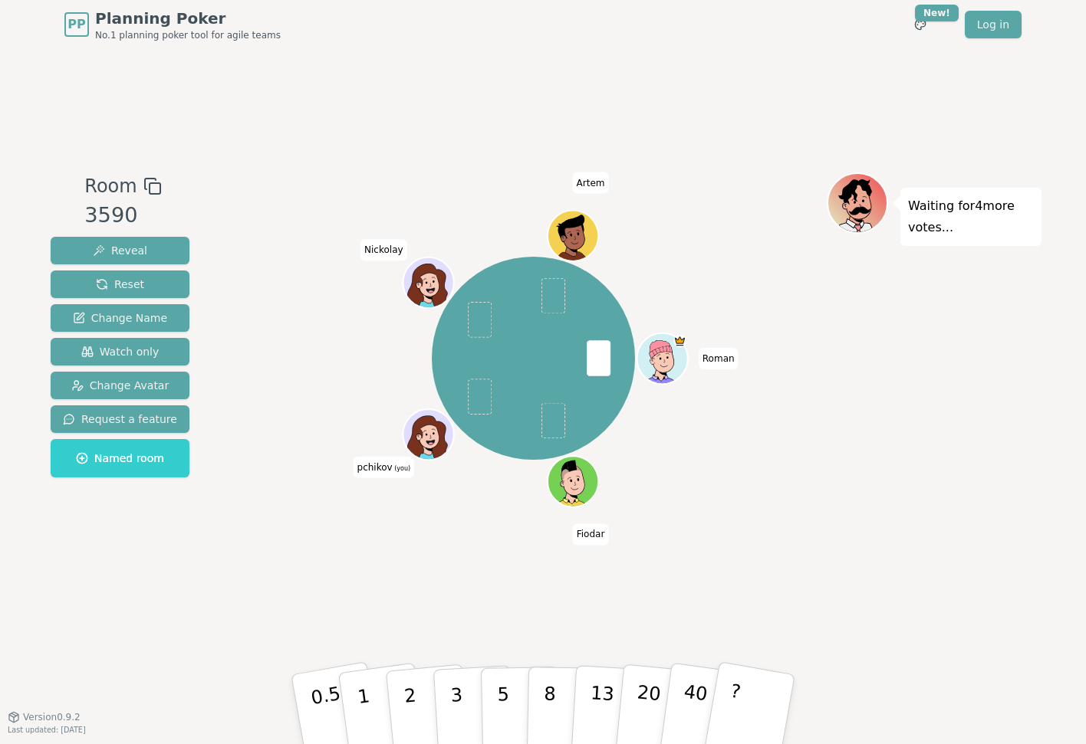
click at [735, 436] on div "[PERSON_NAME] pchikov (you) [PERSON_NAME]" at bounding box center [533, 359] width 586 height 318
click at [511, 714] on button "5" at bounding box center [520, 710] width 79 height 117
click at [422, 688] on button "2" at bounding box center [427, 710] width 87 height 122
click at [415, 738] on p "2" at bounding box center [412, 712] width 20 height 84
drag, startPoint x: 456, startPoint y: 693, endPoint x: 448, endPoint y: 692, distance: 8.5
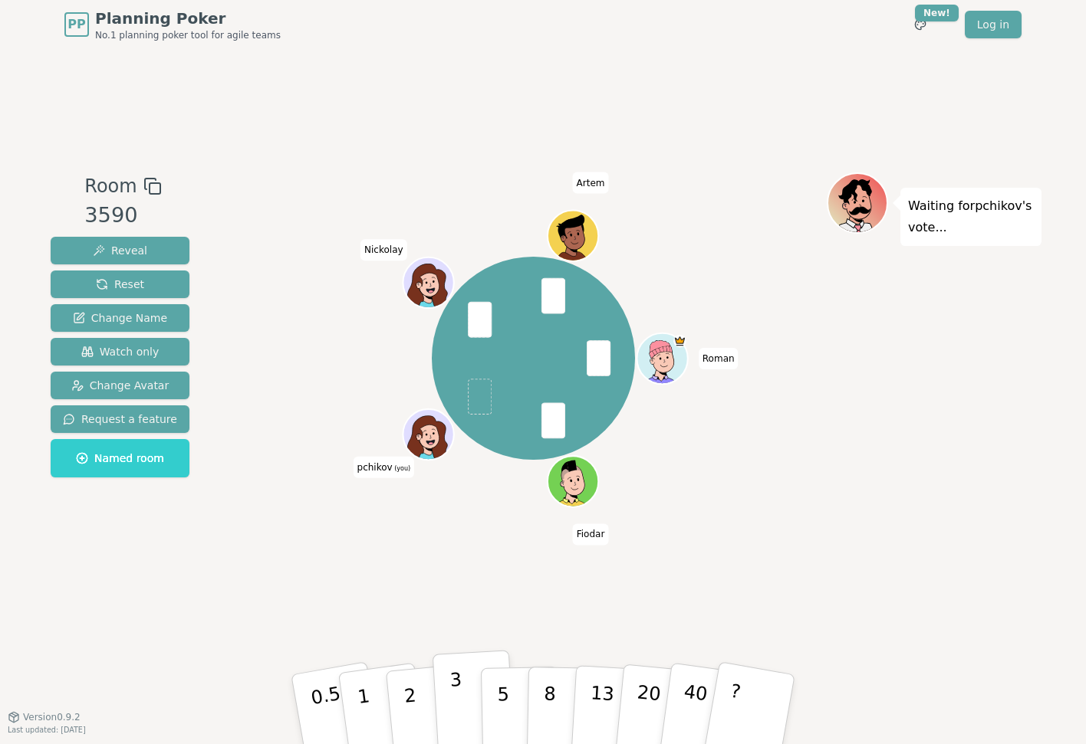
click at [448, 692] on button "3" at bounding box center [474, 710] width 84 height 120
click at [484, 660] on button "3" at bounding box center [474, 710] width 84 height 120
click at [461, 731] on p "3" at bounding box center [457, 711] width 17 height 84
click at [419, 688] on button "2" at bounding box center [427, 710] width 87 height 122
click at [406, 705] on p "2" at bounding box center [412, 712] width 20 height 84
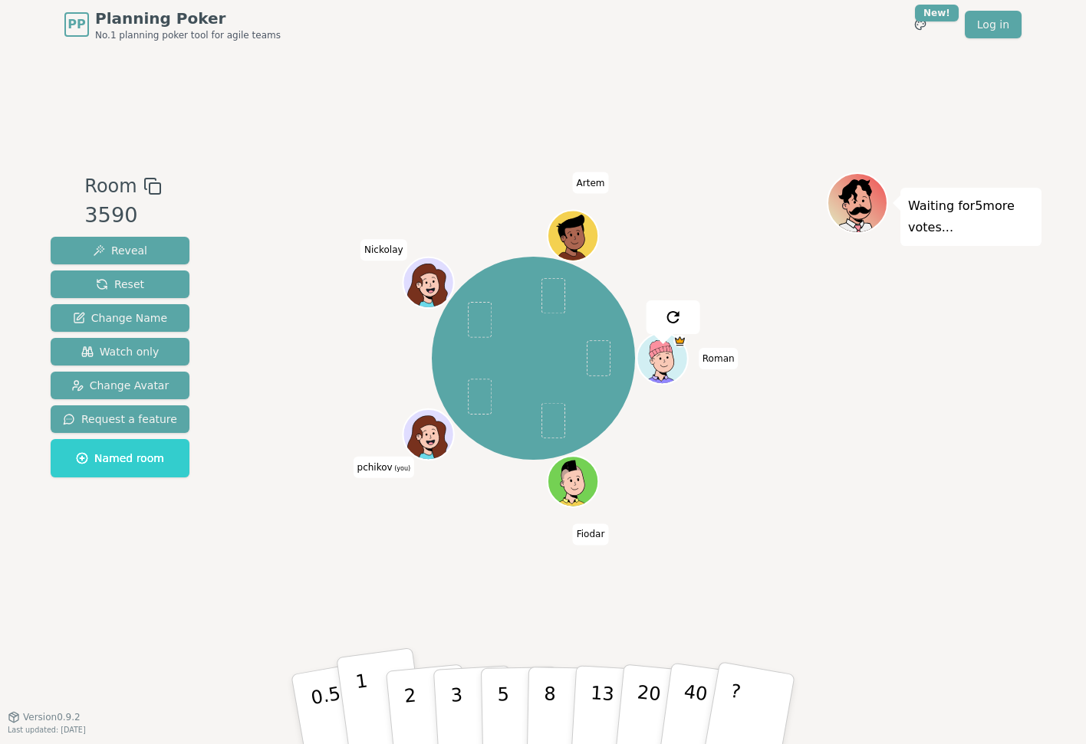
click at [366, 721] on p "1" at bounding box center [365, 712] width 23 height 84
click at [439, 698] on button "3" at bounding box center [474, 710] width 84 height 120
